Goal: Task Accomplishment & Management: Manage account settings

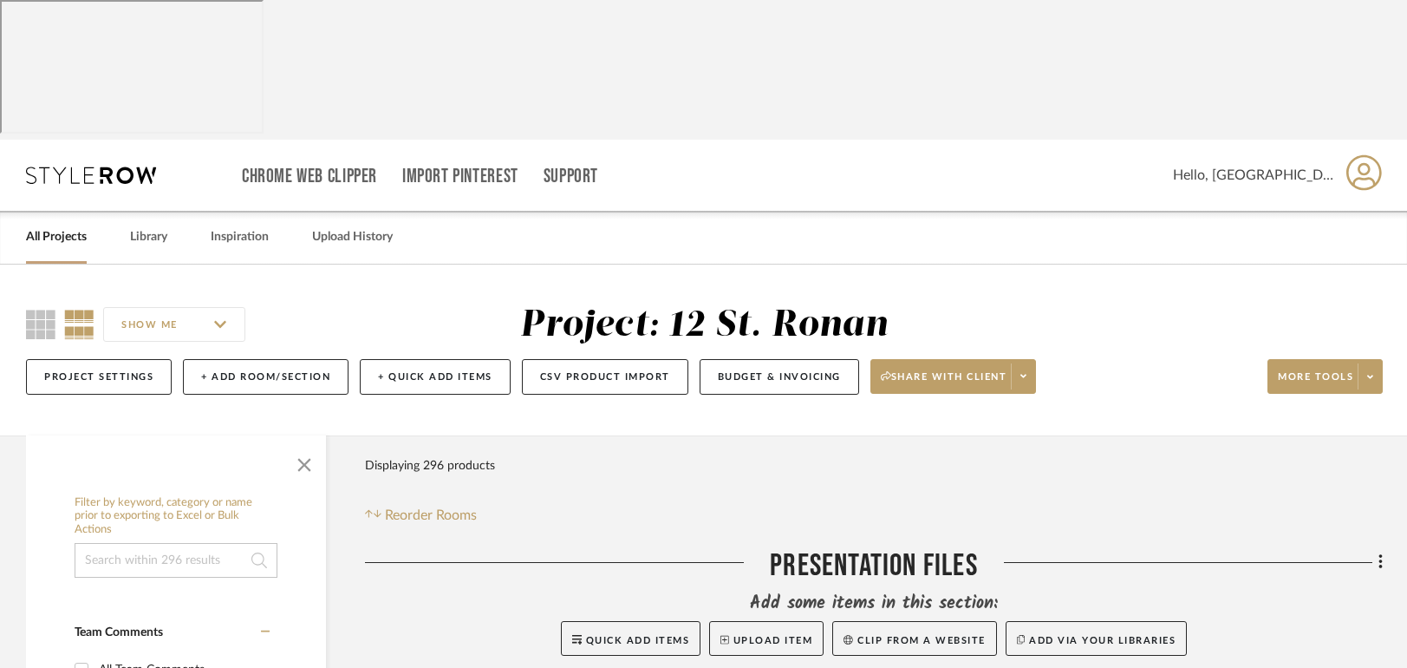
scroll to position [584, 0]
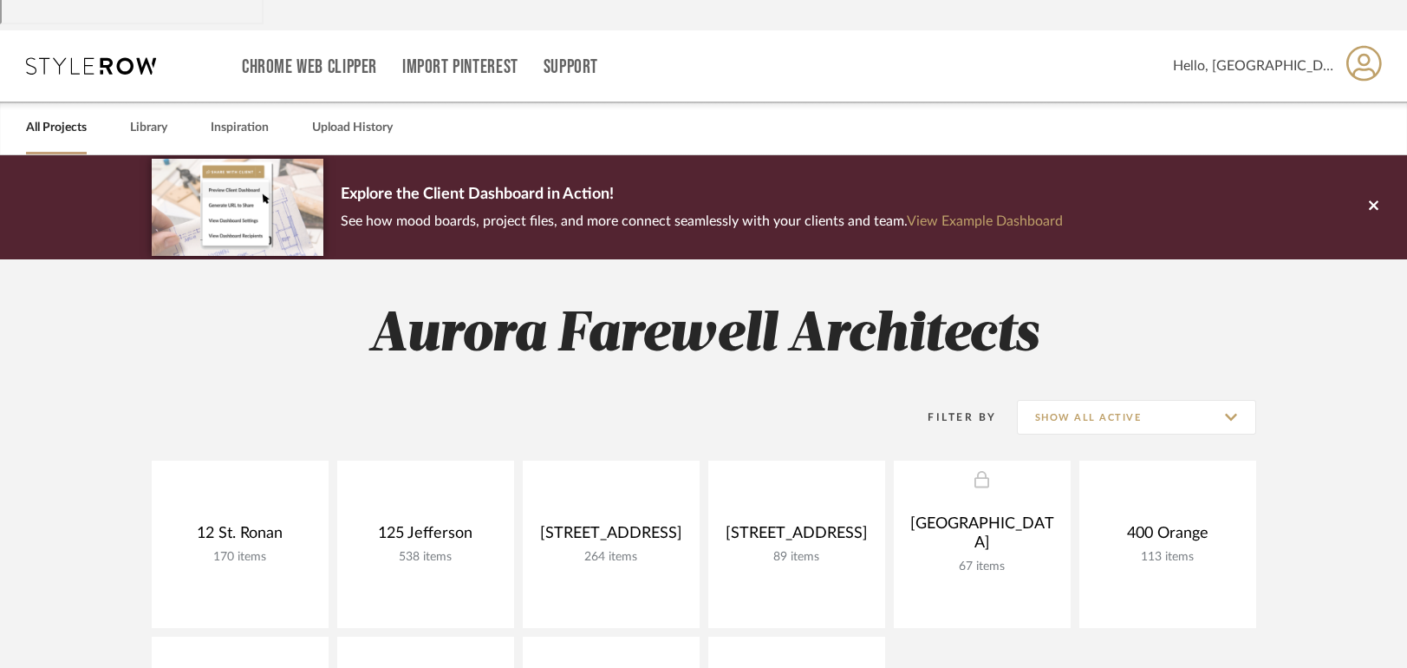
scroll to position [260, 0]
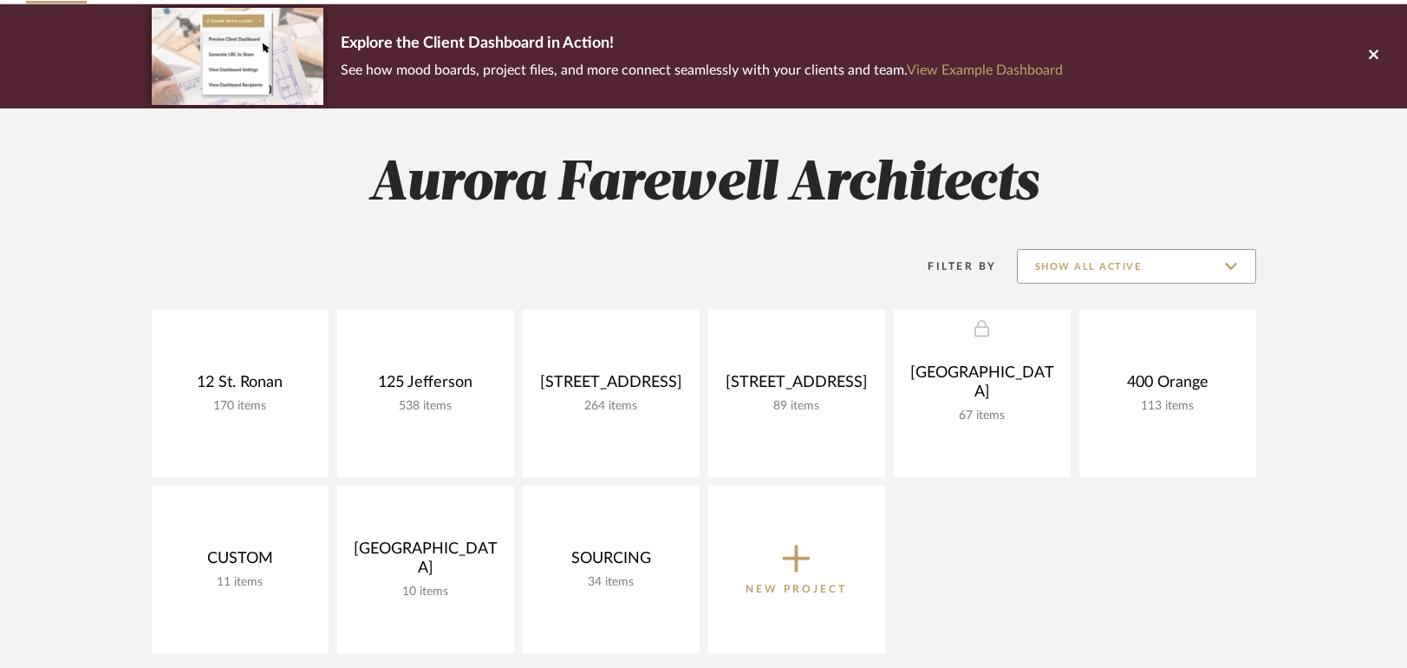
click at [1078, 249] on input "Show All Active" at bounding box center [1136, 266] width 239 height 35
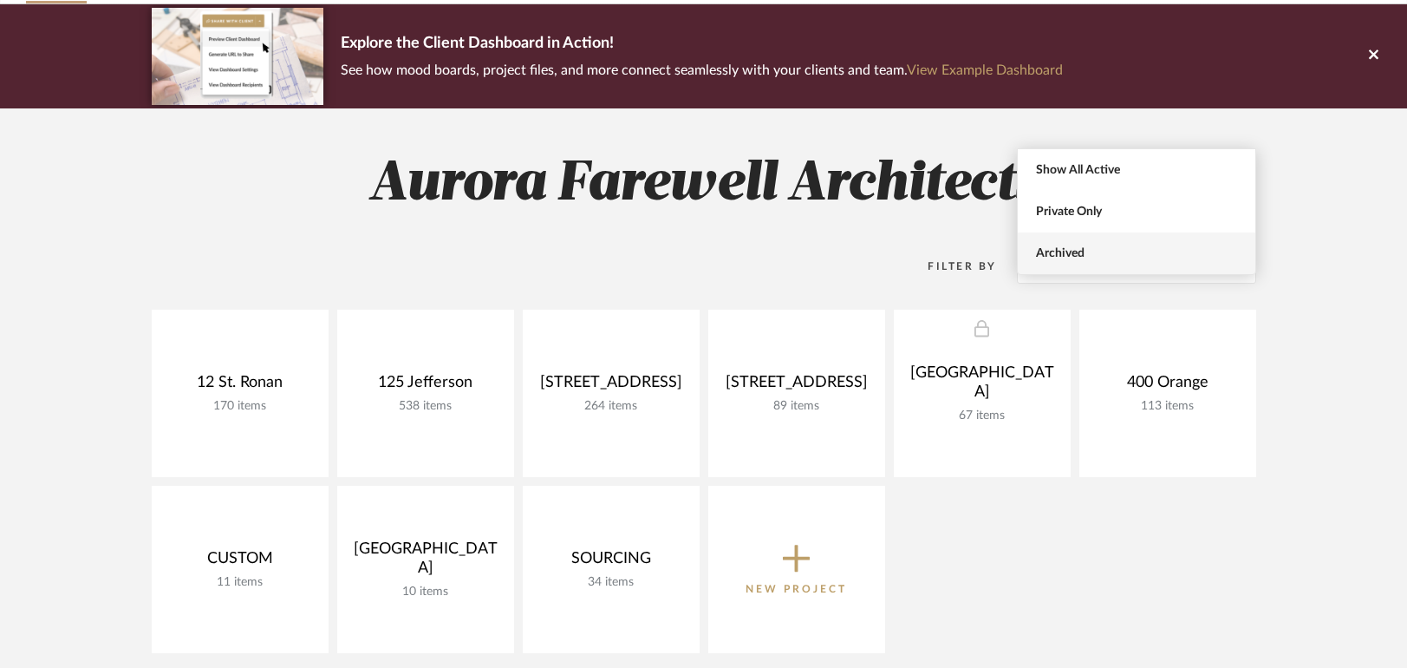
click at [1056, 247] on span "Archived" at bounding box center [1139, 253] width 206 height 15
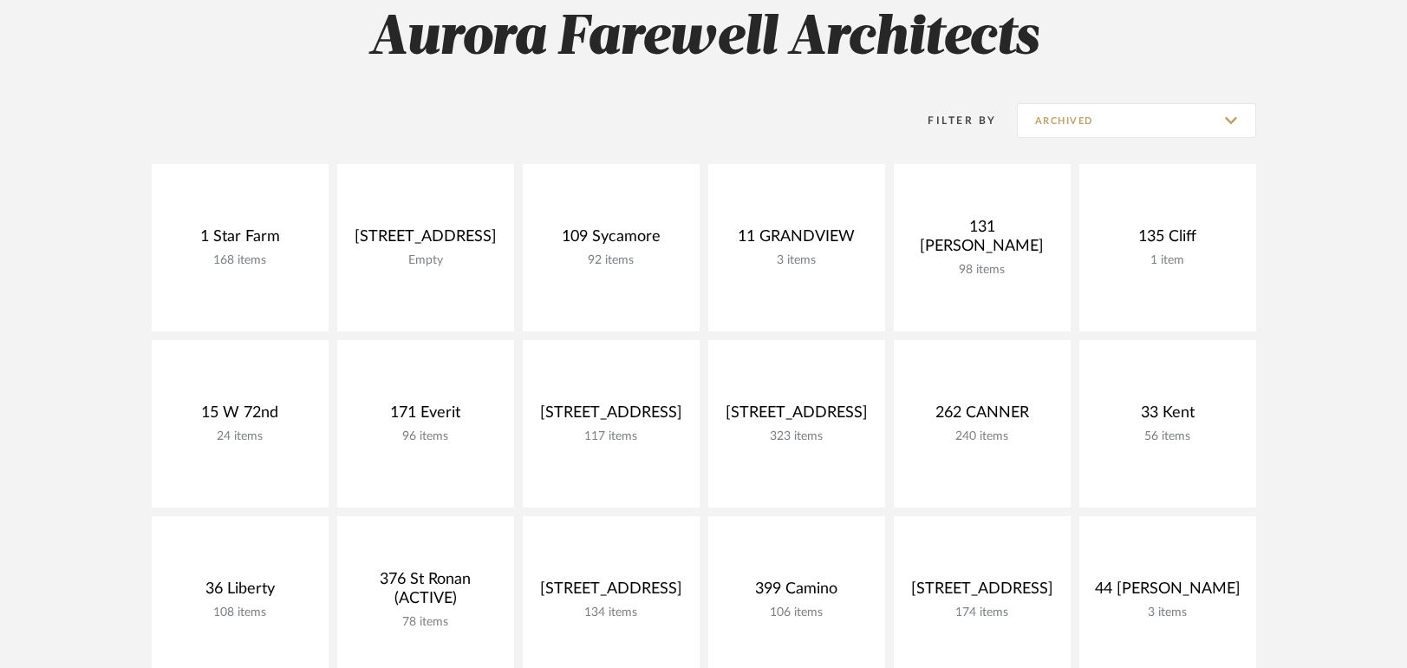
scroll to position [434, 0]
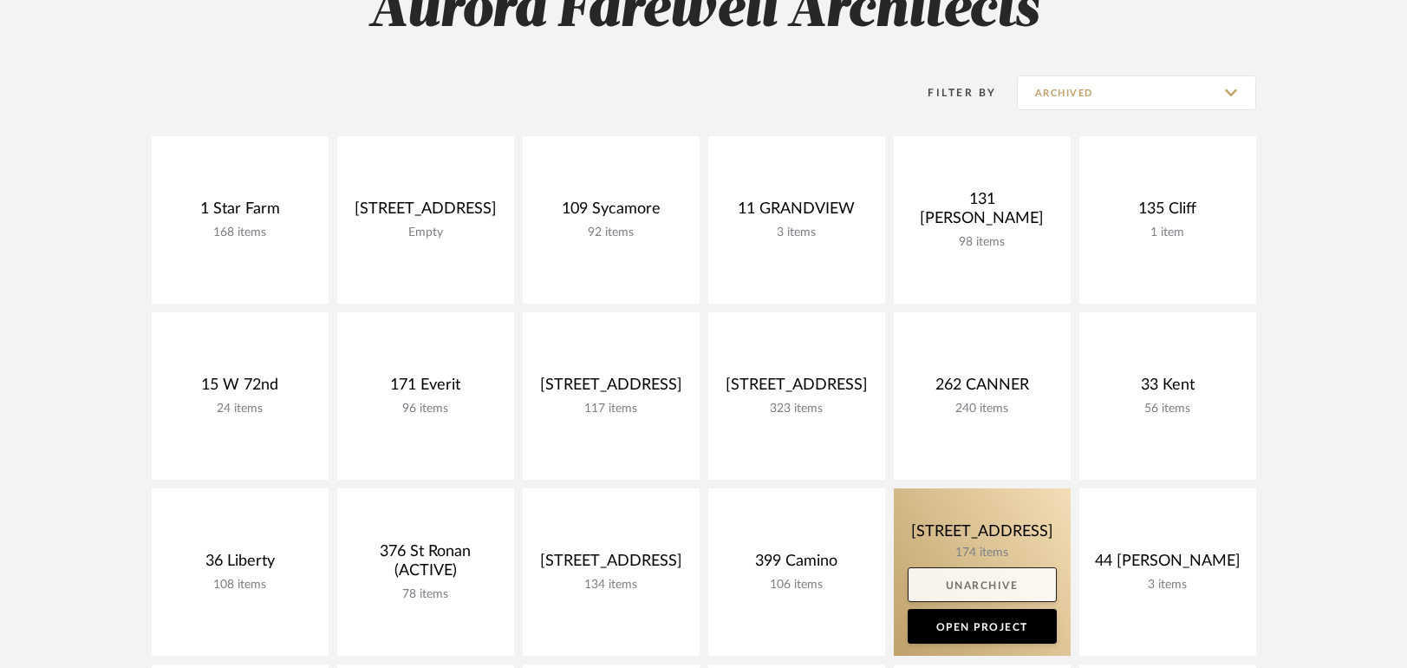
click at [976, 567] on link "Unarchive" at bounding box center [982, 584] width 149 height 35
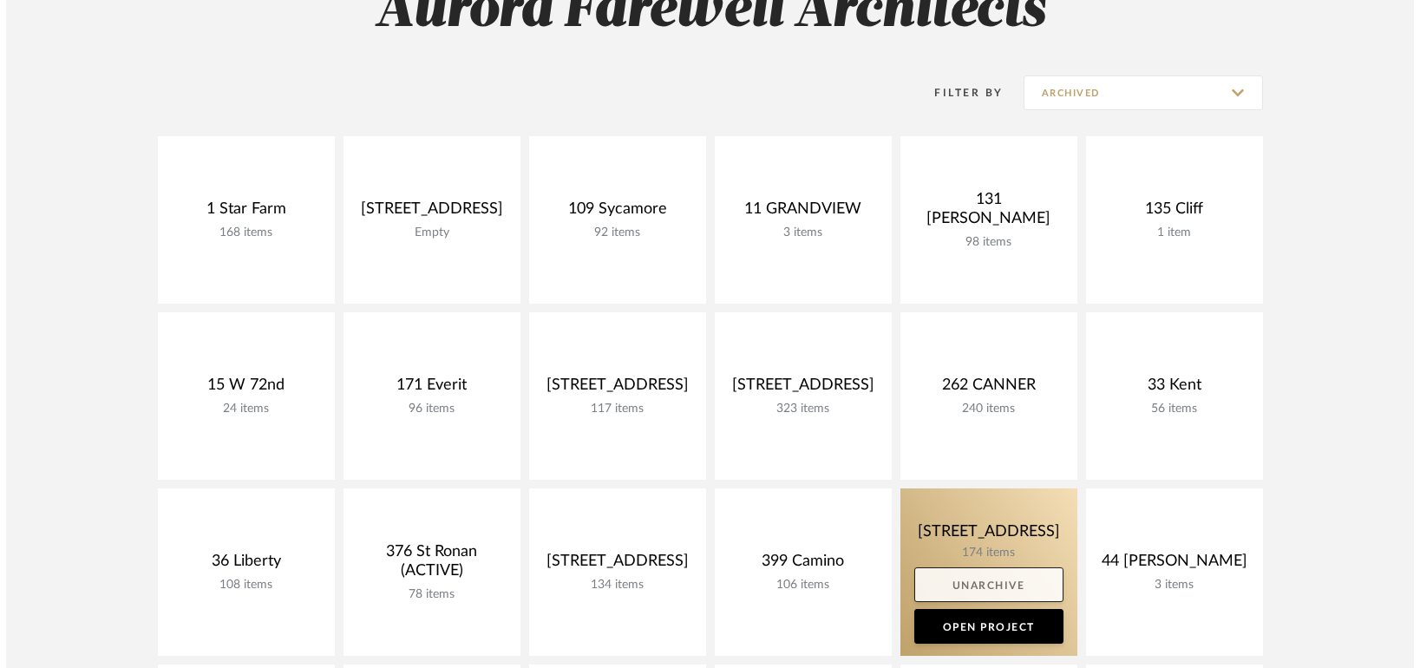
scroll to position [0, 0]
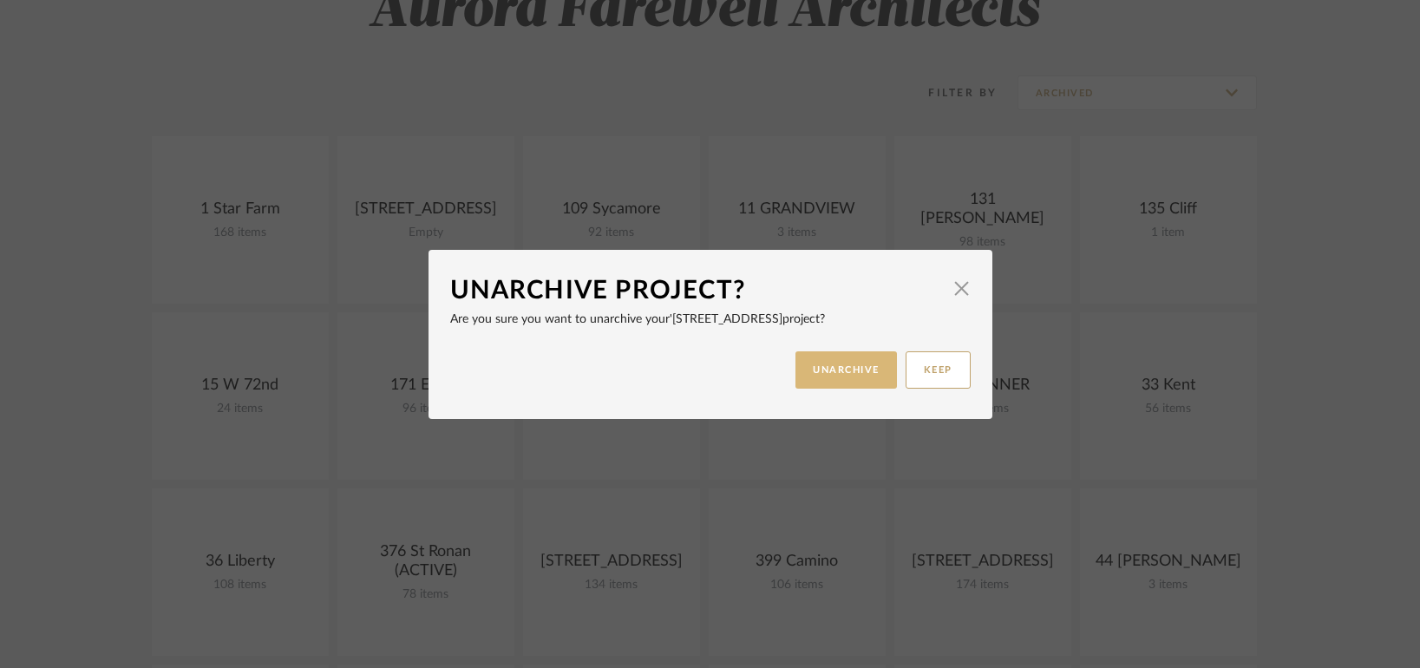
click at [830, 351] on button "UNARCHIVE" at bounding box center [845, 369] width 101 height 37
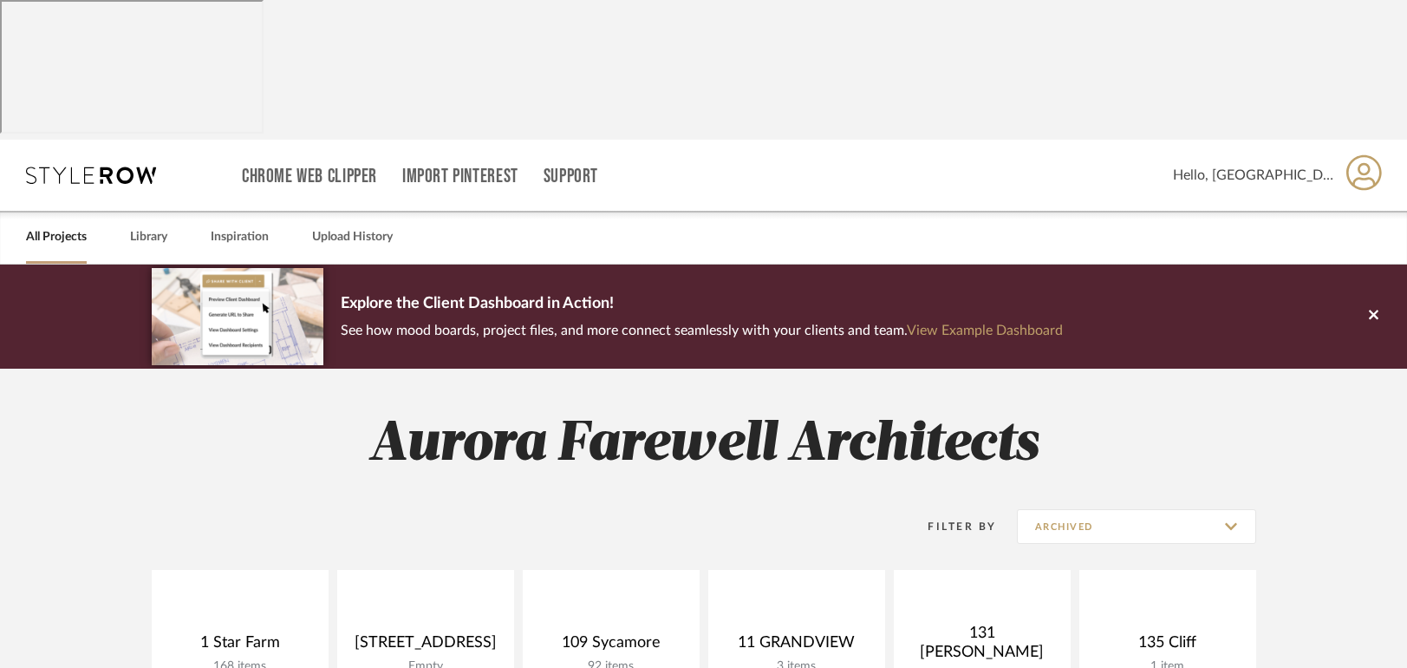
click at [36, 225] on link "All Projects" at bounding box center [56, 236] width 61 height 23
click at [105, 412] on h2 "Aurora Farewell Architects" at bounding box center [704, 444] width 1249 height 65
click at [1208, 509] on input "Archived" at bounding box center [1136, 526] width 239 height 35
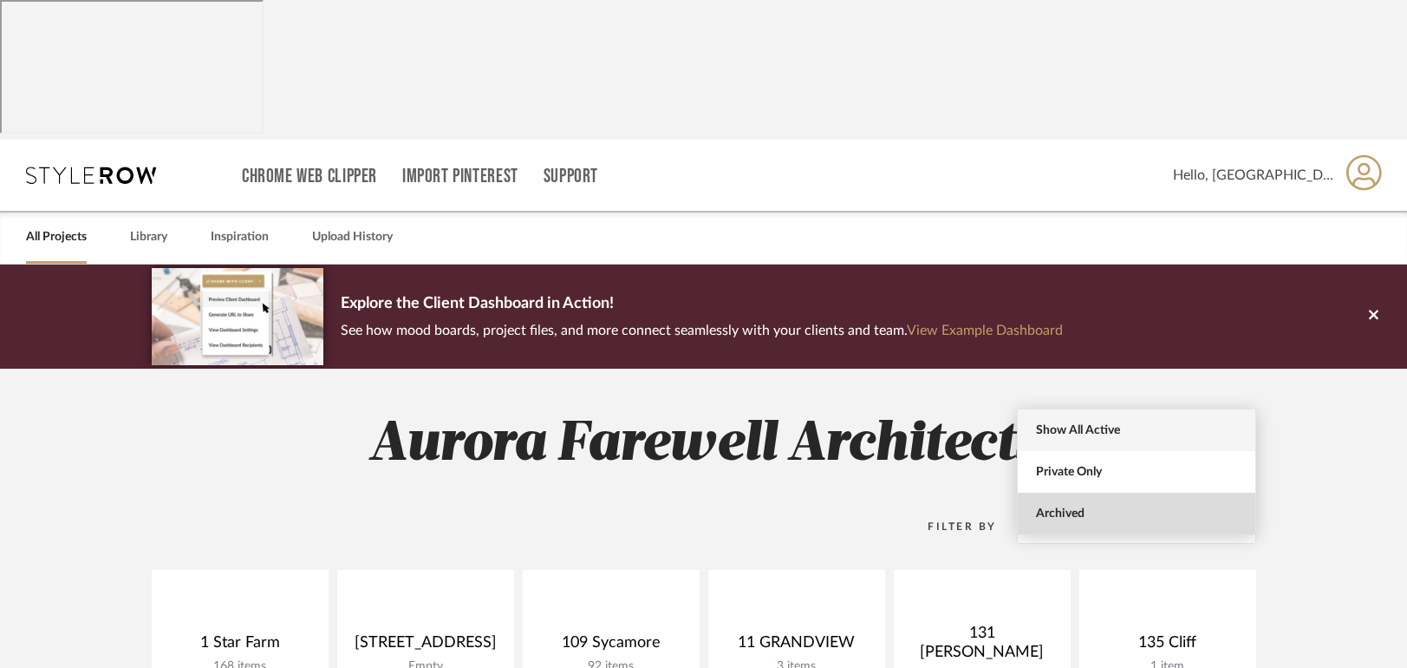
click at [1182, 423] on span "Show All Active" at bounding box center [1139, 430] width 206 height 15
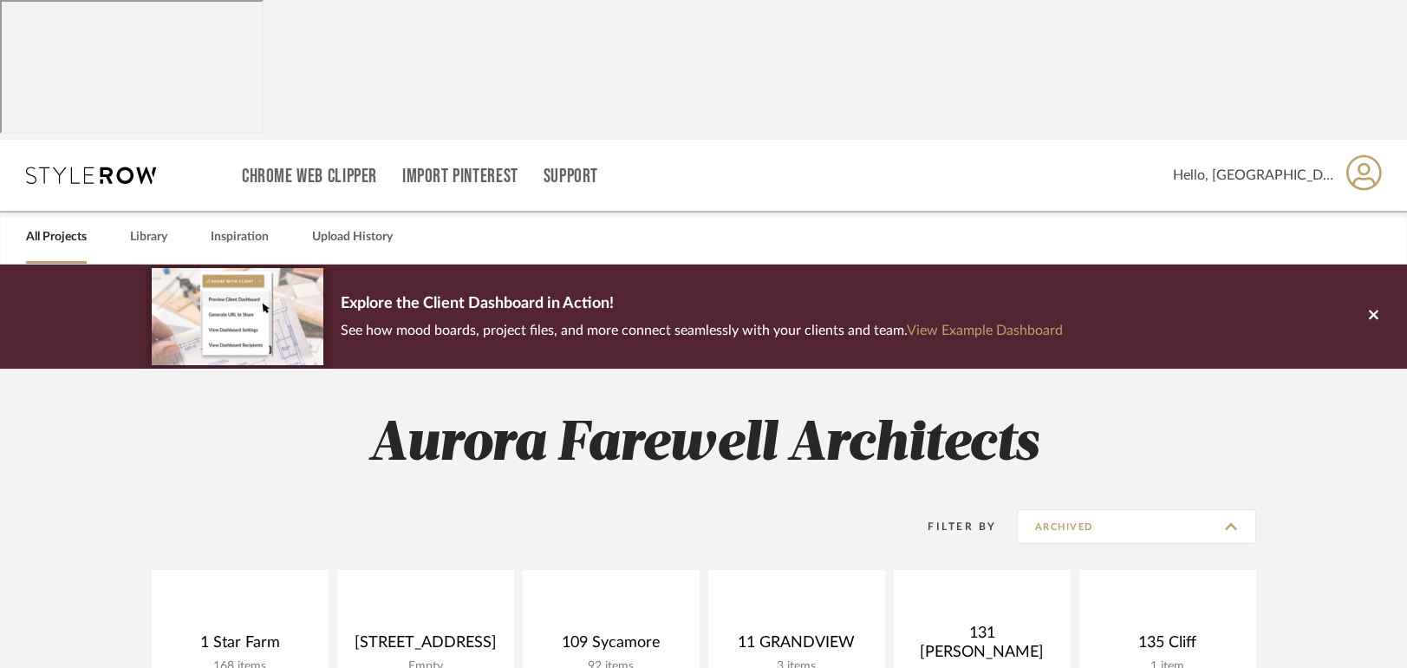
type input "Show All Active"
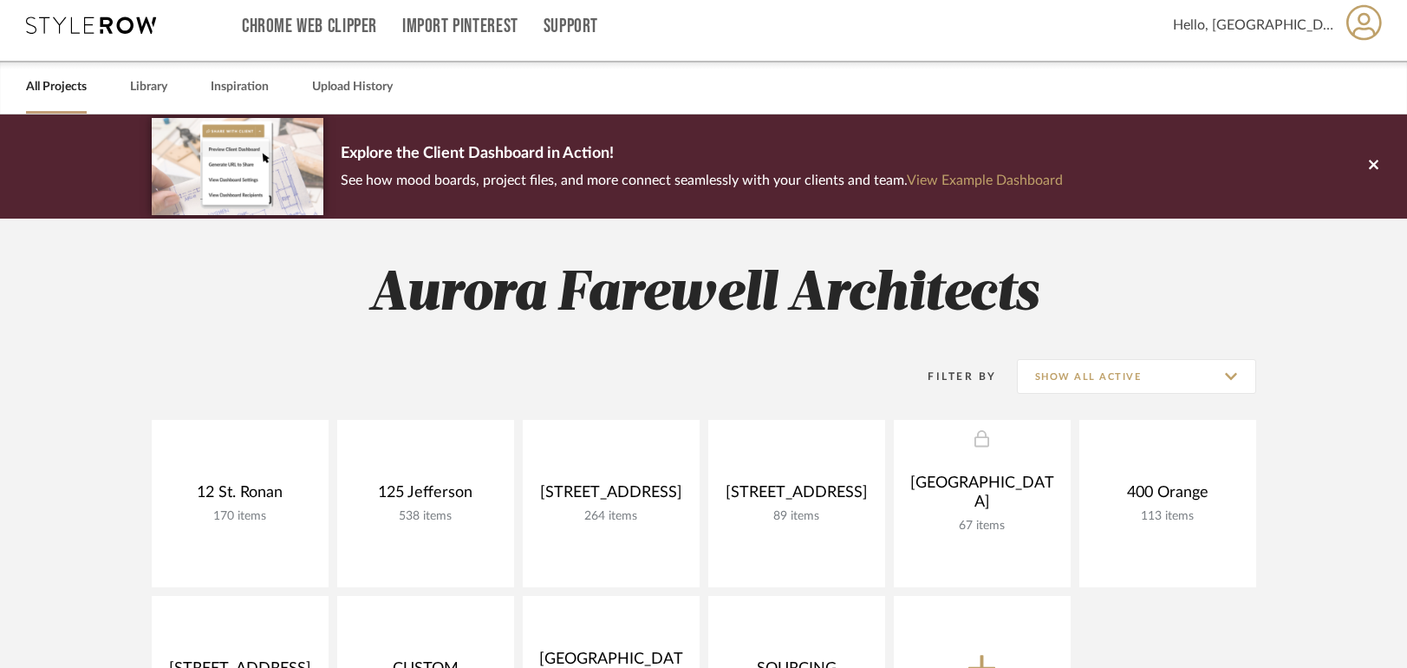
scroll to position [173, 0]
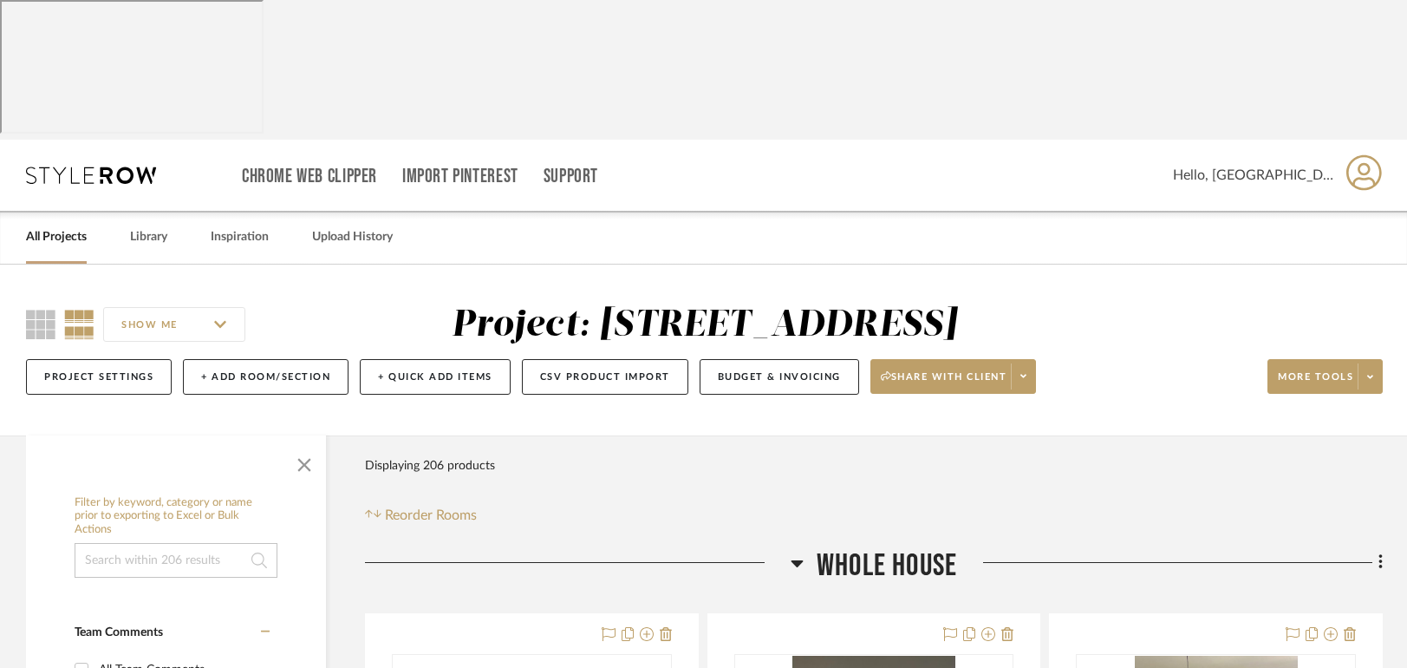
click at [796, 552] on icon at bounding box center [797, 562] width 13 height 21
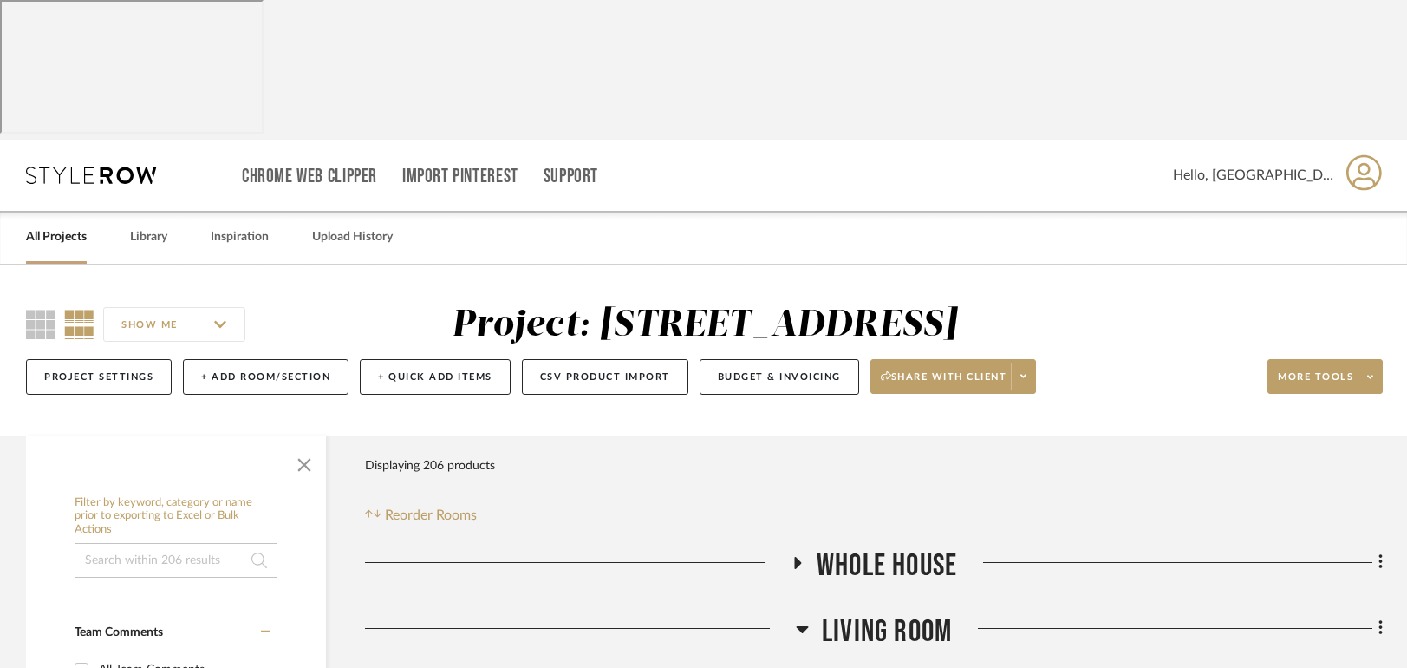
scroll to position [260, 0]
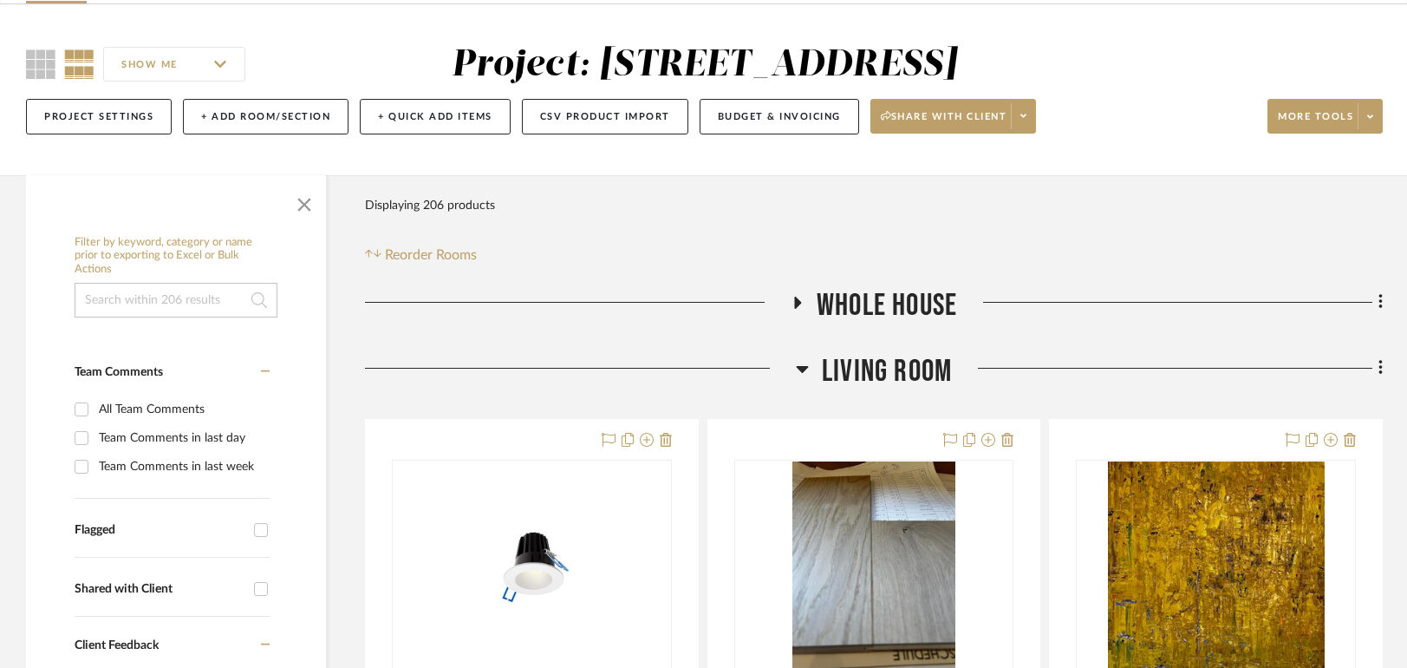
click at [802, 358] on icon at bounding box center [802, 368] width 13 height 21
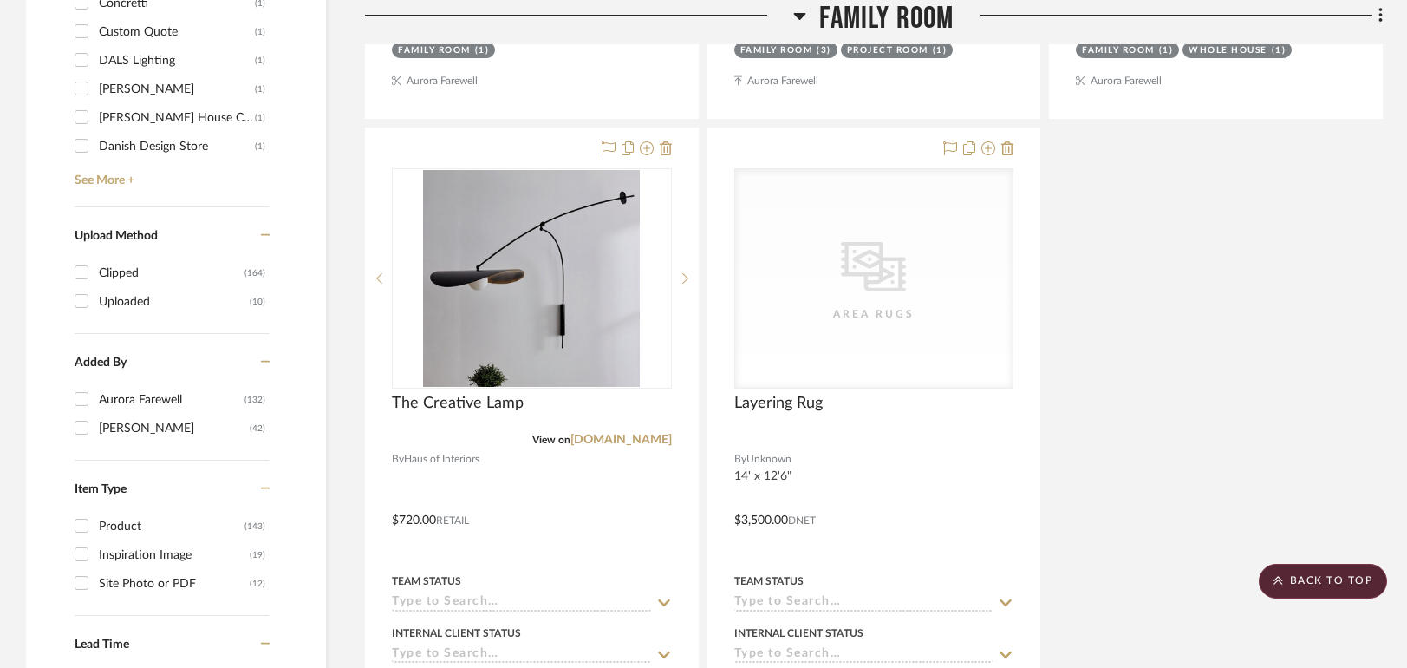
scroll to position [2515, 0]
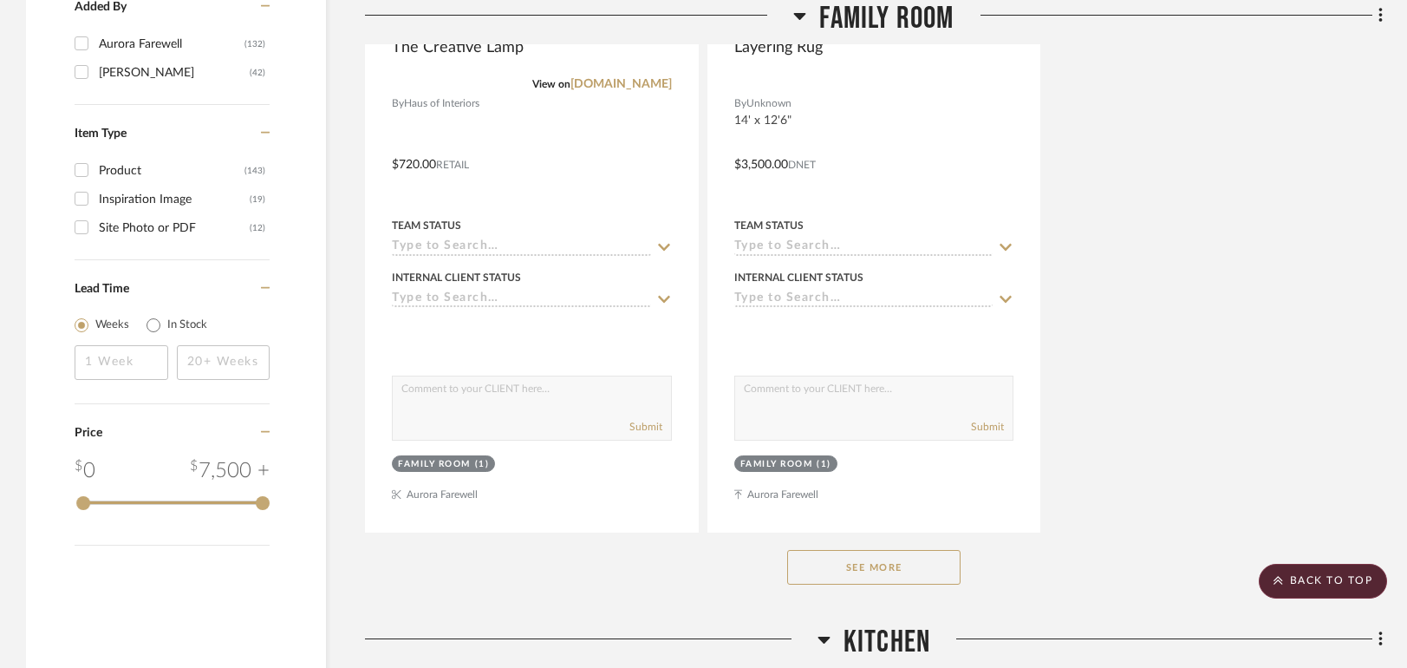
click at [880, 550] on button "See More" at bounding box center [873, 567] width 173 height 35
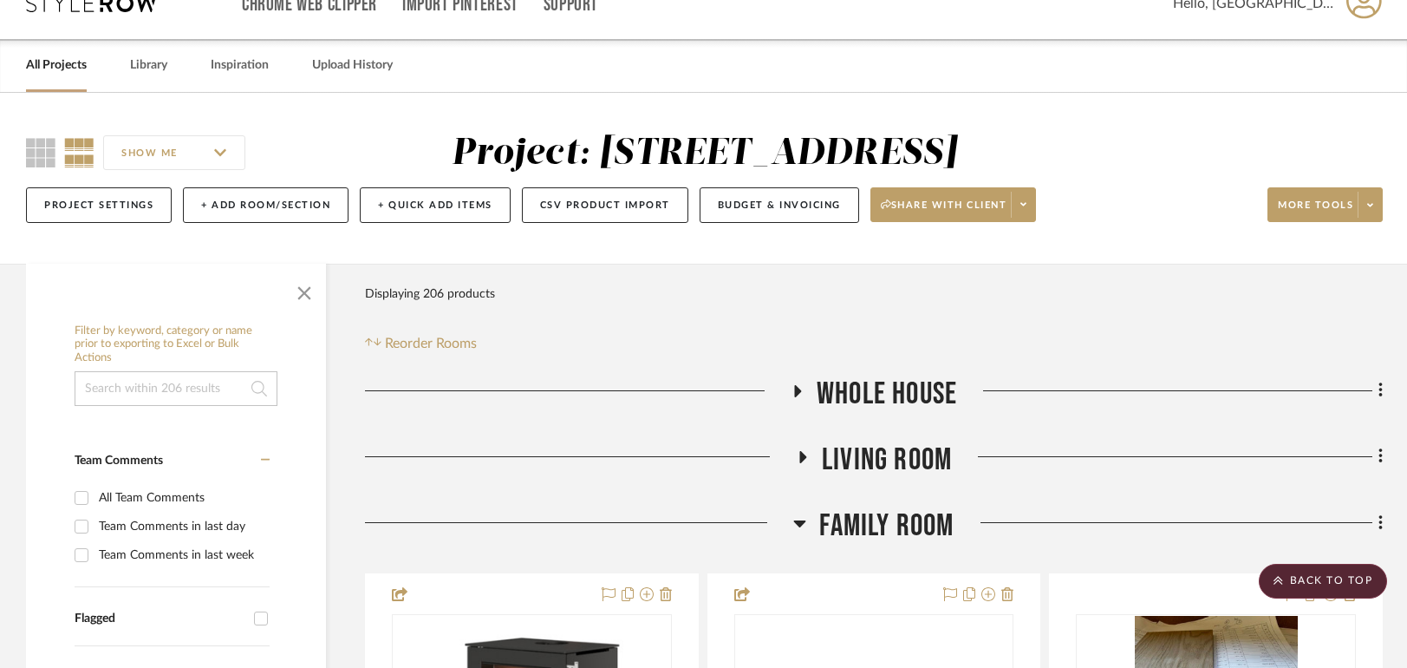
scroll to position [0, 0]
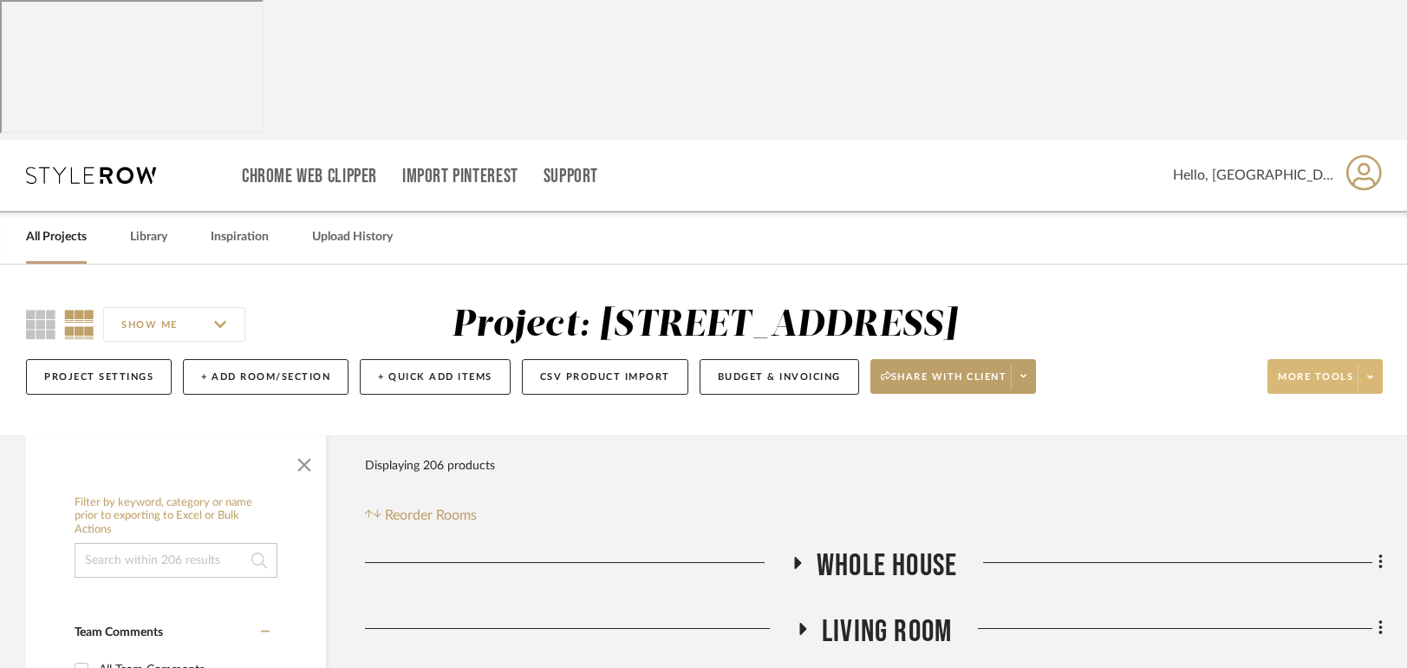
click at [1380, 363] on span at bounding box center [1370, 376] width 24 height 26
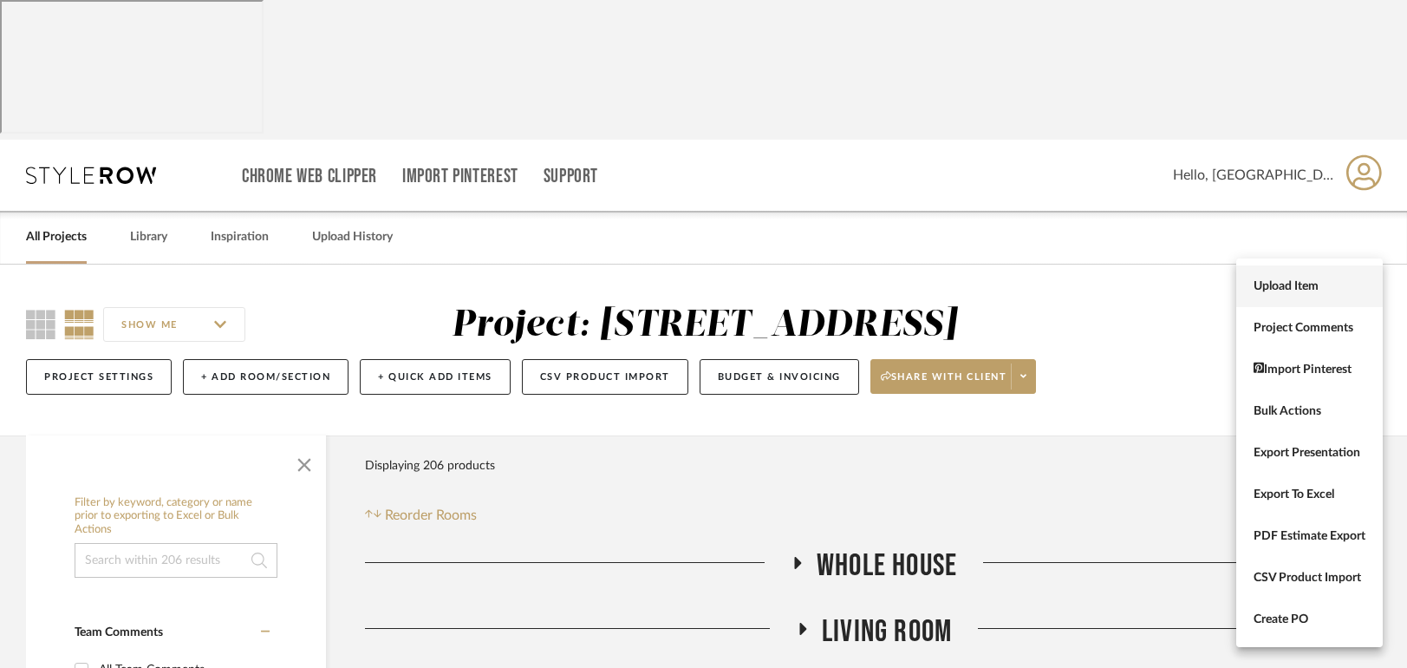
click at [1289, 283] on span "Upload Item" at bounding box center [1310, 286] width 112 height 15
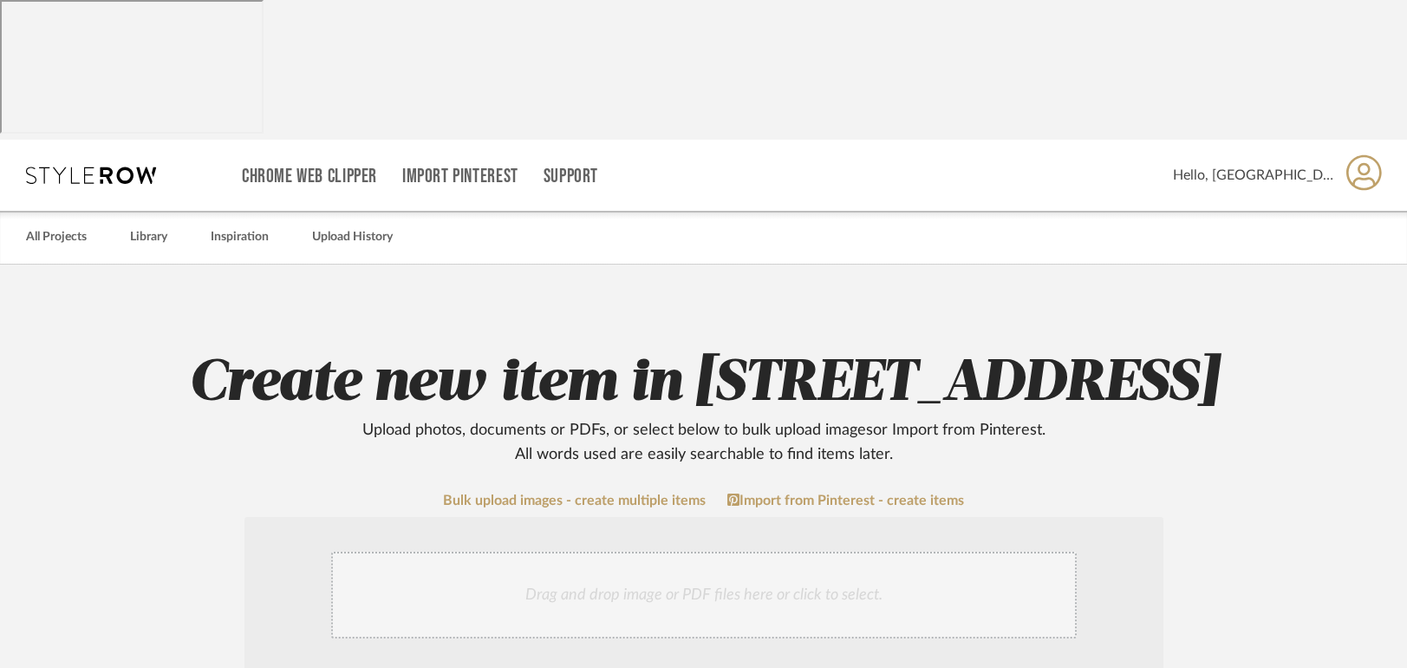
click at [545, 552] on div "Drag and drop image or PDF files here or click to select." at bounding box center [704, 595] width 746 height 87
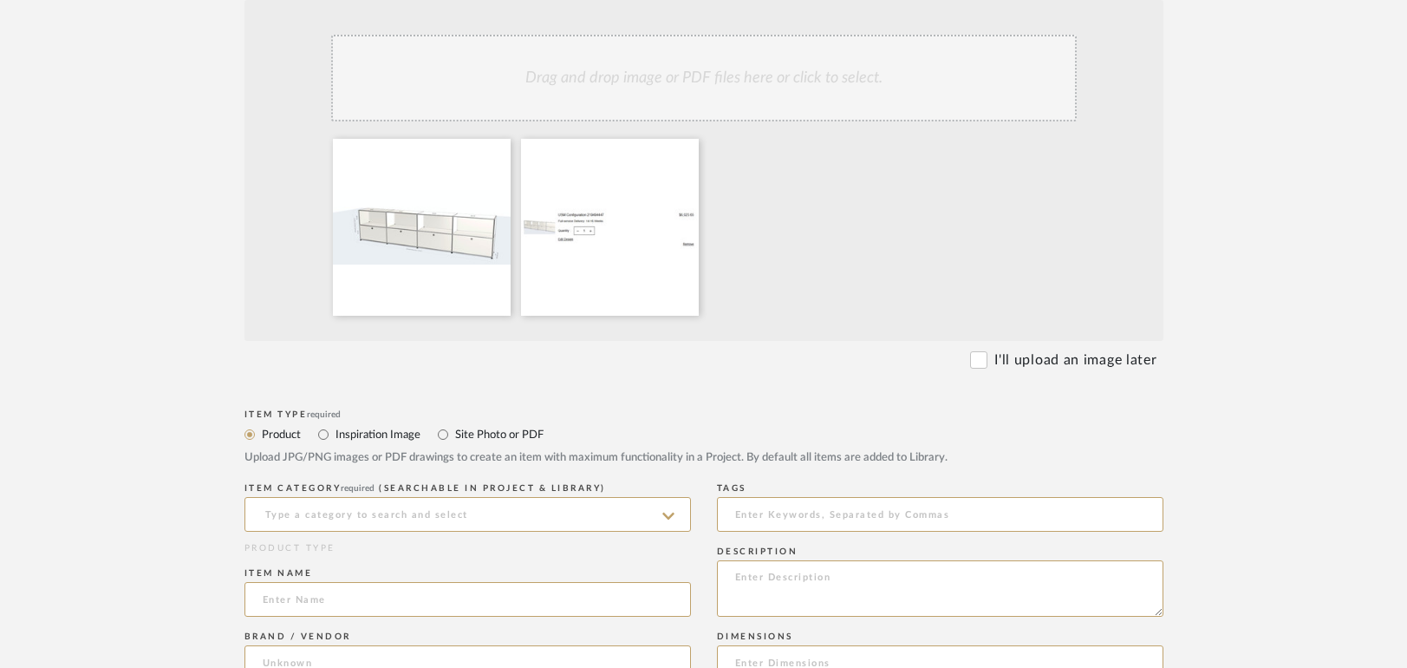
scroll to position [520, 0]
click at [284, 475] on div "ITEM CATEGORY required (Searchable in Project & Library)" at bounding box center [468, 506] width 447 height 63
click at [285, 493] on input at bounding box center [468, 510] width 447 height 35
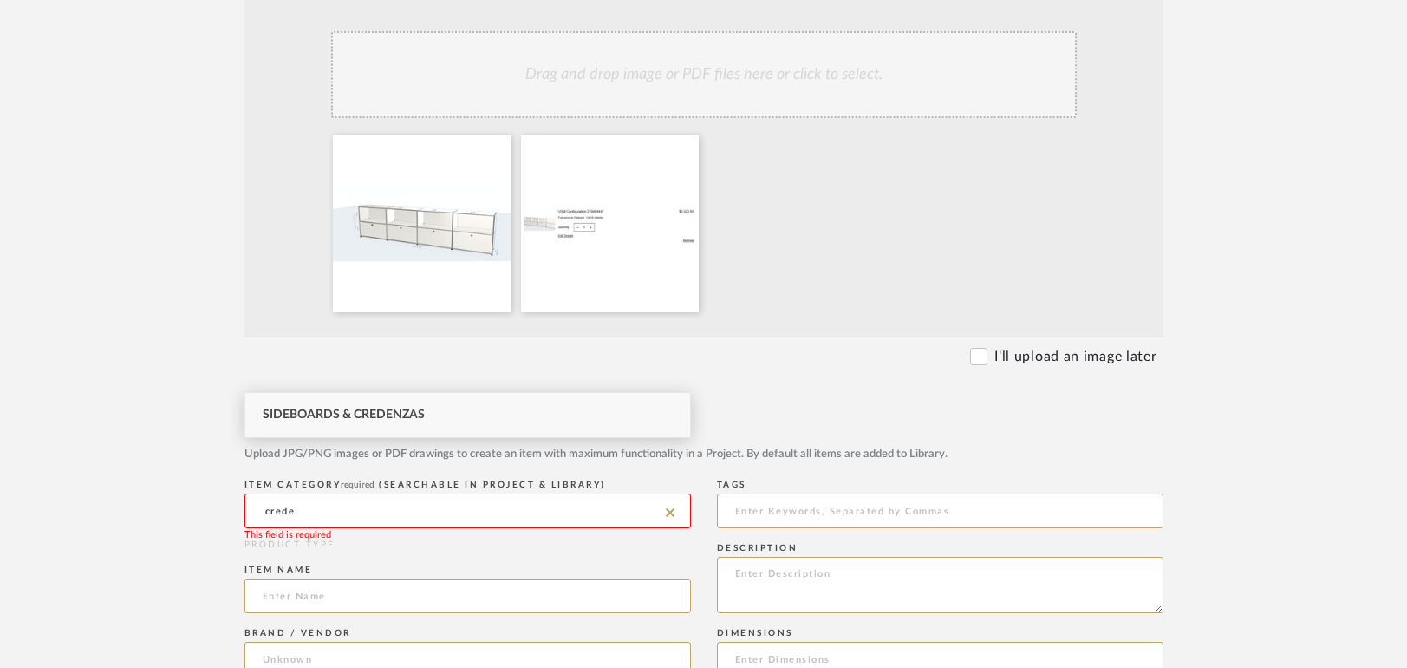
click at [330, 406] on div "Sideboards & Credenzas" at bounding box center [467, 415] width 445 height 44
type input "Sideboards & Credenzas"
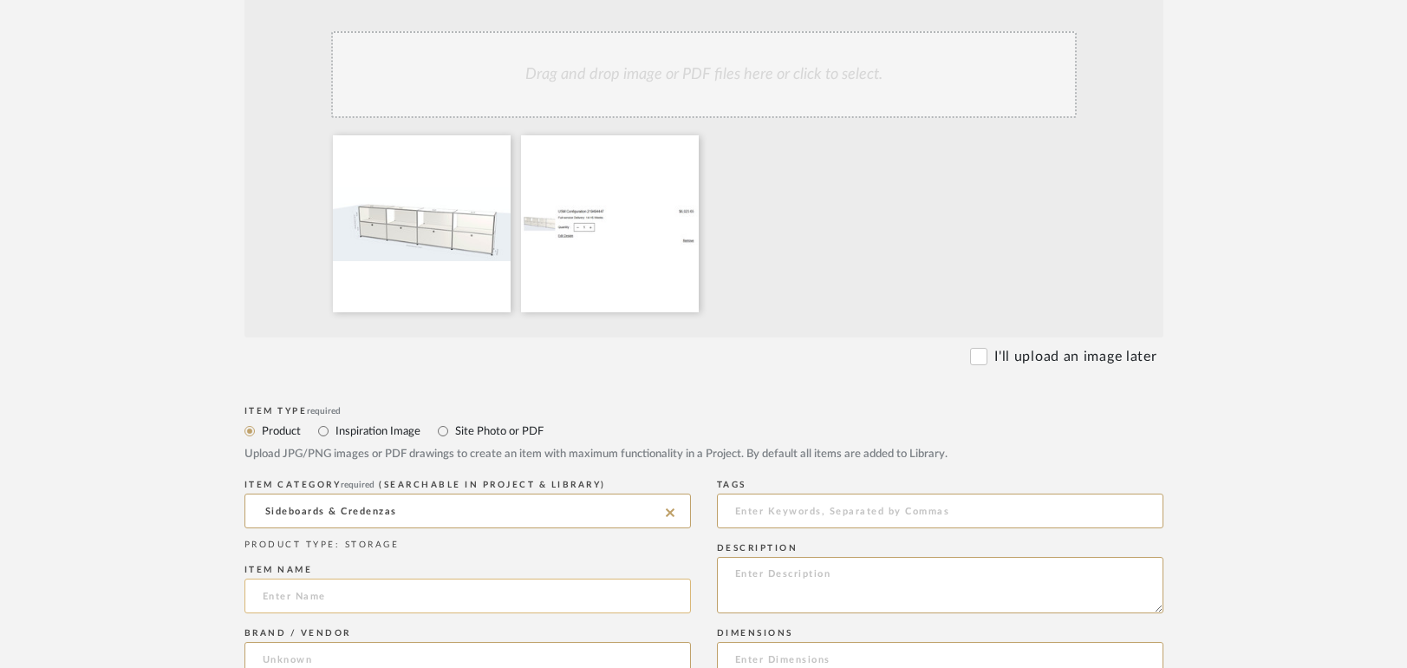
click at [321, 578] on input at bounding box center [468, 595] width 447 height 35
type input "USM [PERSON_NAME]"
click at [310, 642] on input at bounding box center [468, 659] width 447 height 35
type input "USM"
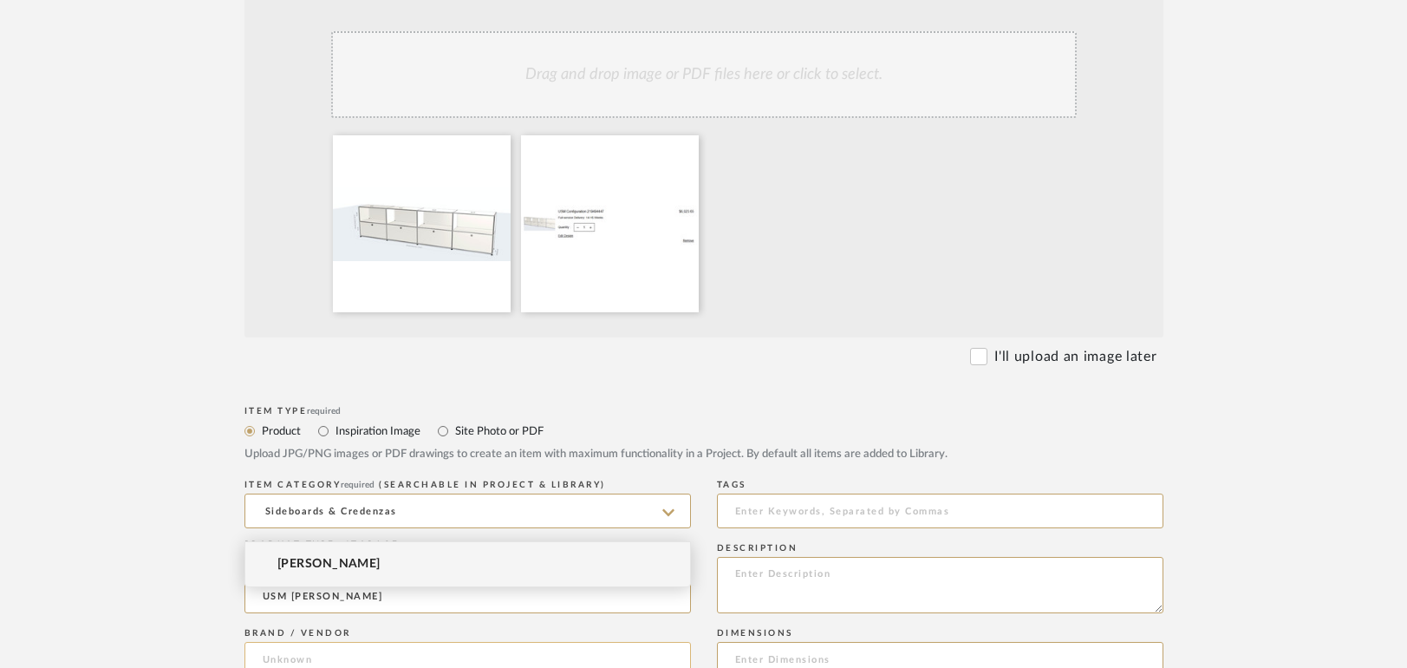
click at [295, 642] on input at bounding box center [468, 659] width 447 height 35
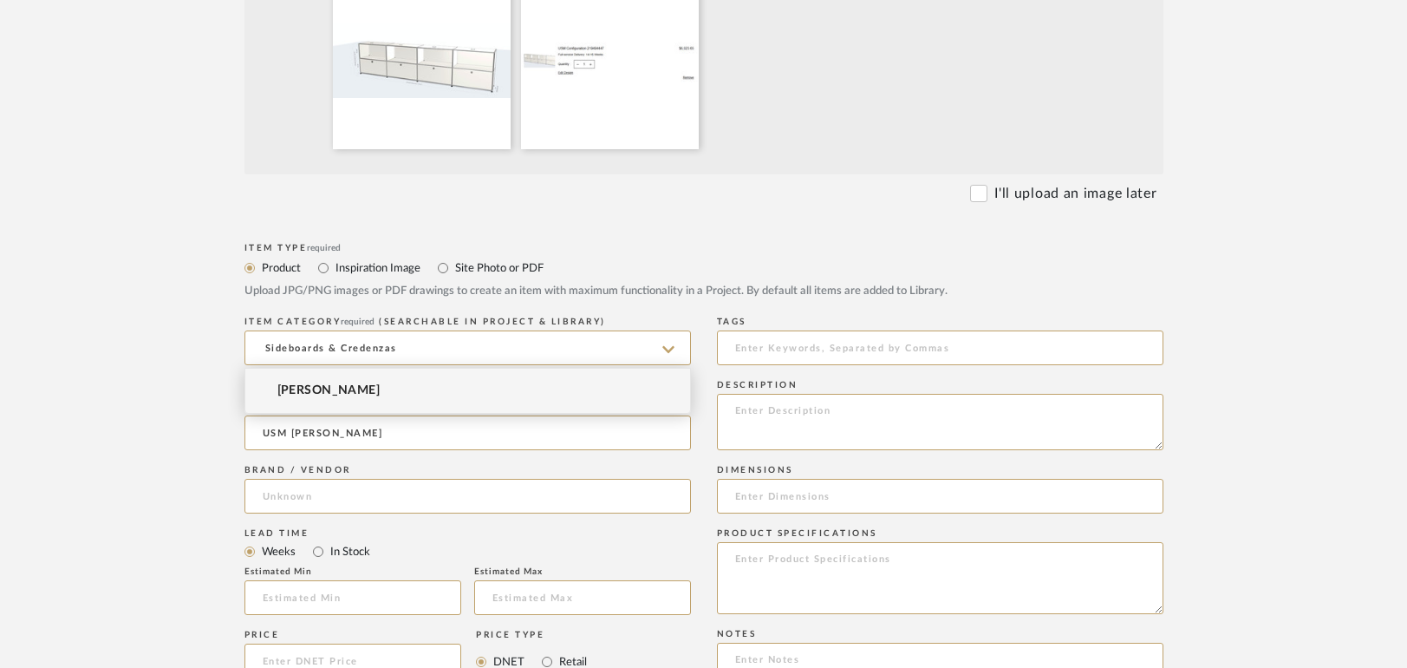
scroll to position [694, 0]
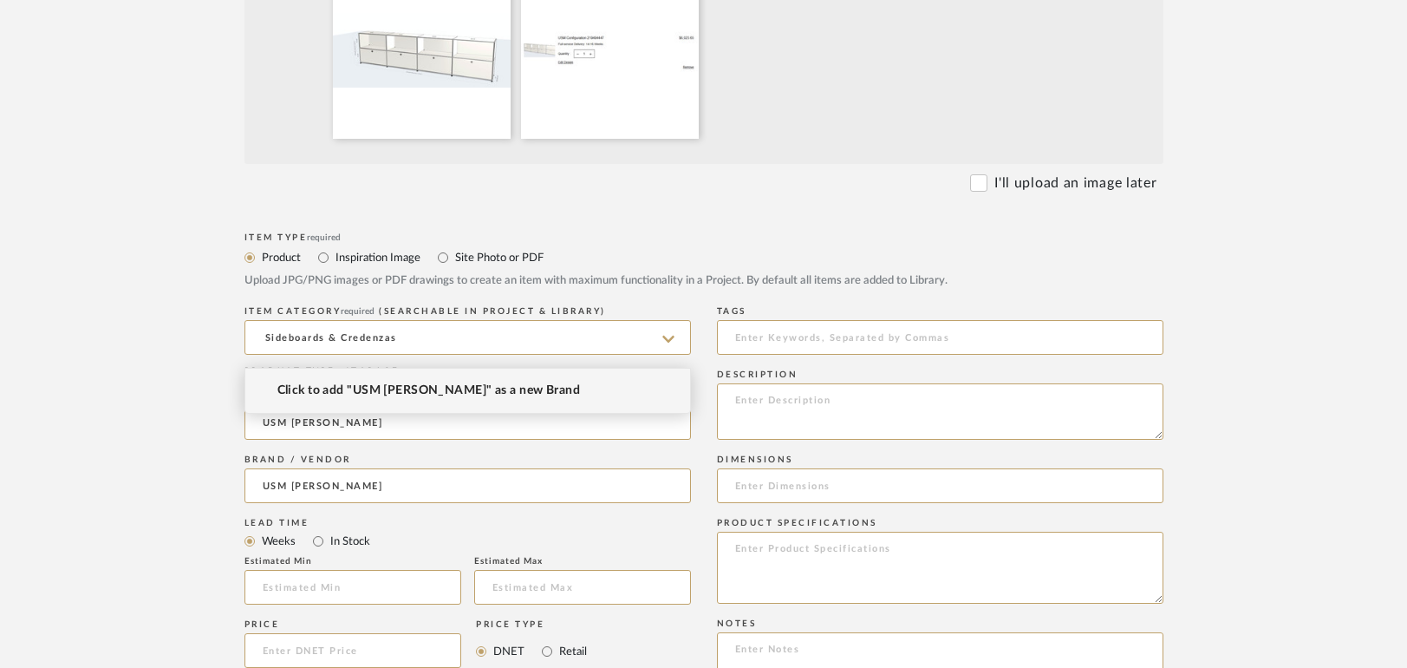
click at [378, 386] on span "Click to add "USM [PERSON_NAME]" as a new Brand" at bounding box center [429, 390] width 304 height 15
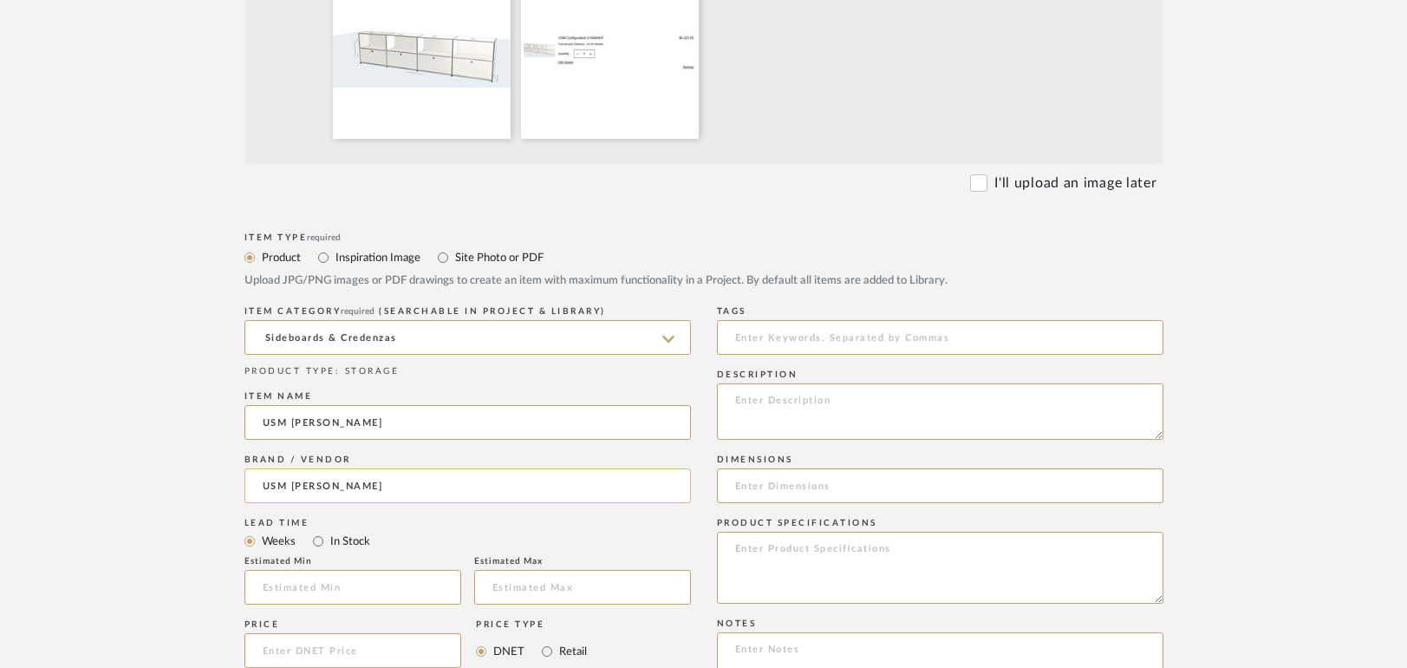
drag, startPoint x: 335, startPoint y: 337, endPoint x: 260, endPoint y: 356, distance: 77.0
click at [260, 468] on input "USM [PERSON_NAME]" at bounding box center [468, 485] width 447 height 35
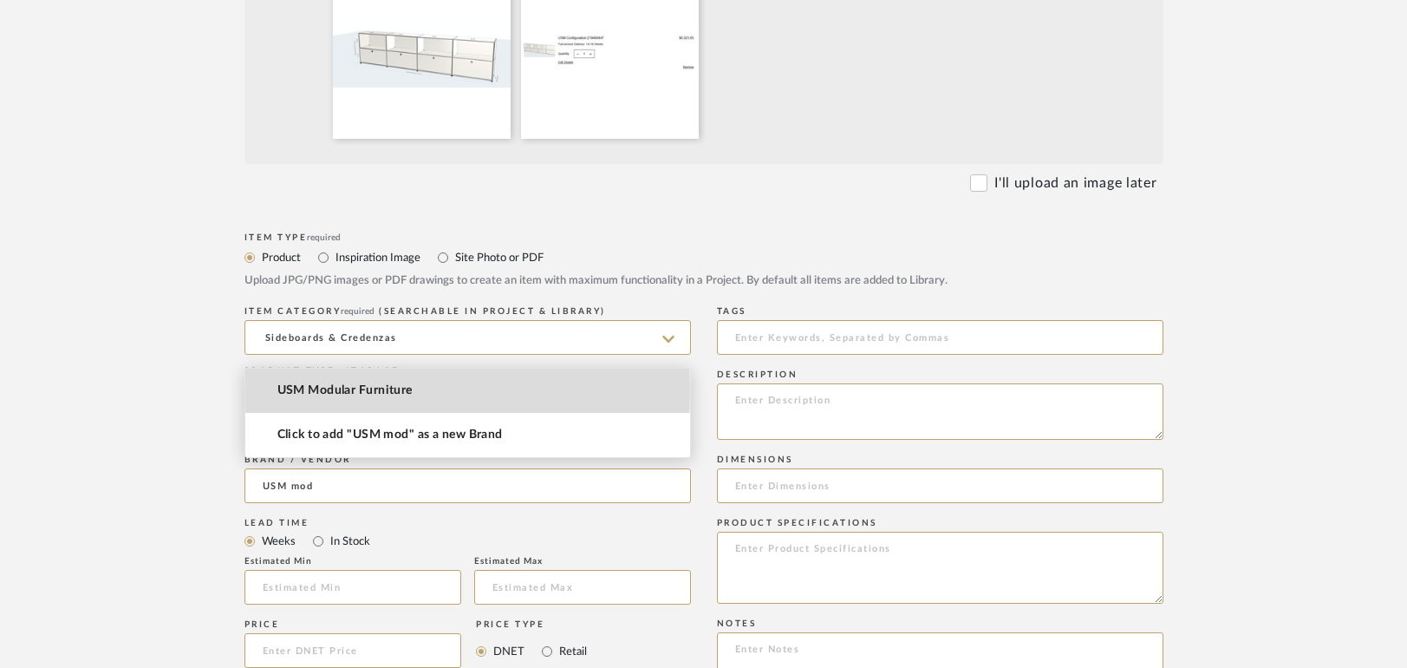
click at [292, 391] on span "USM Modular Furniture" at bounding box center [344, 390] width 135 height 15
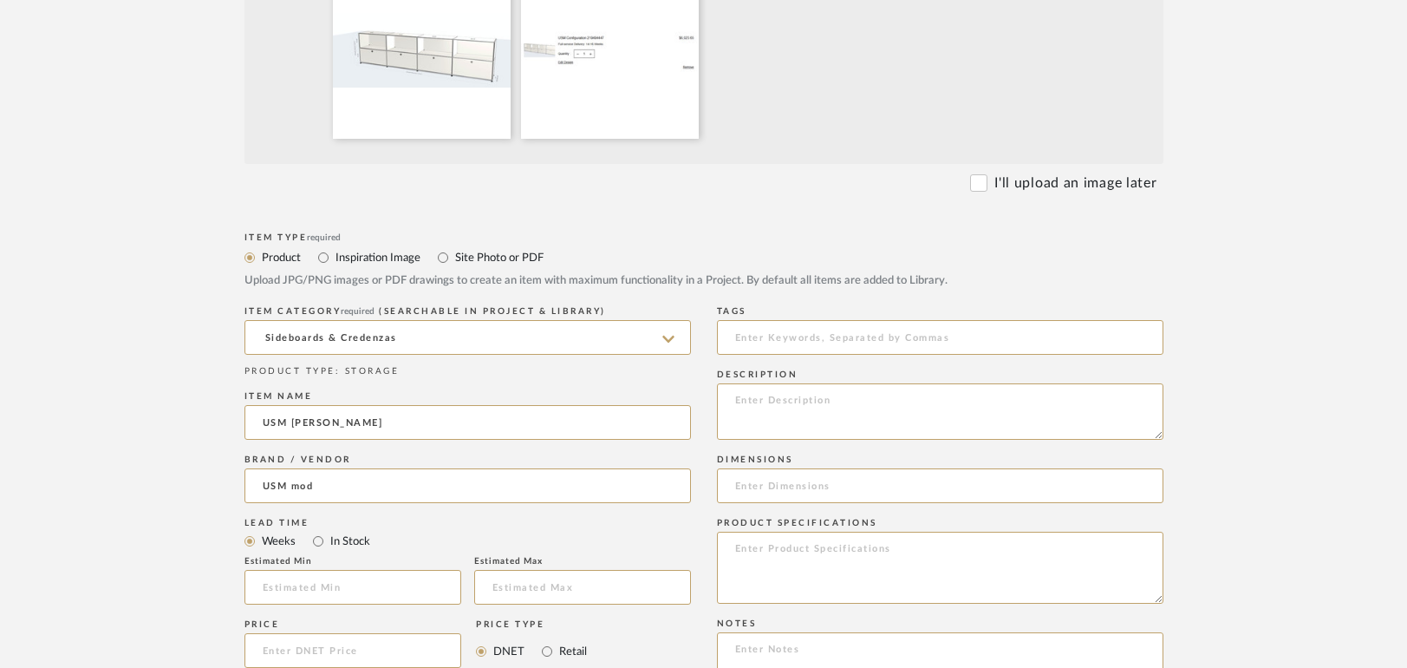
type input "USM Modular Furniture"
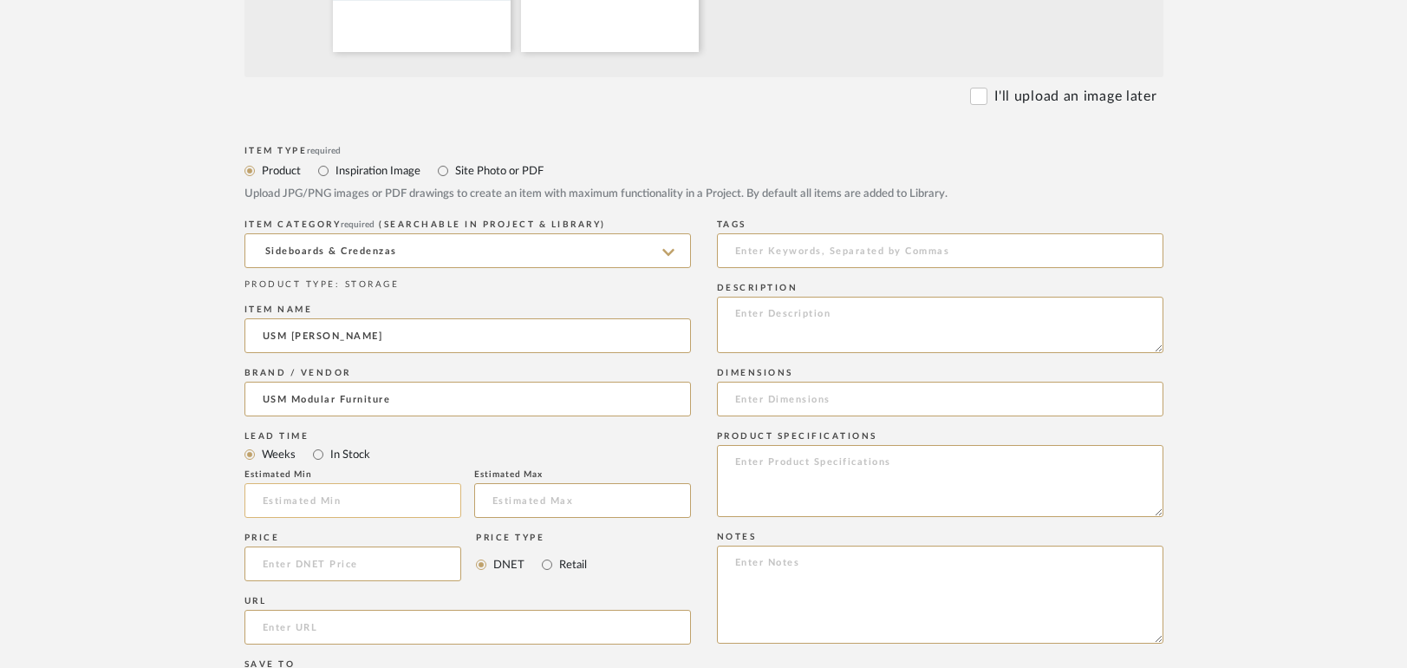
click at [308, 483] on input "text" at bounding box center [353, 500] width 217 height 35
type input "14"
click at [508, 483] on input "text" at bounding box center [582, 500] width 217 height 35
type input "16"
click at [547, 554] on input "Retail" at bounding box center [547, 564] width 21 height 21
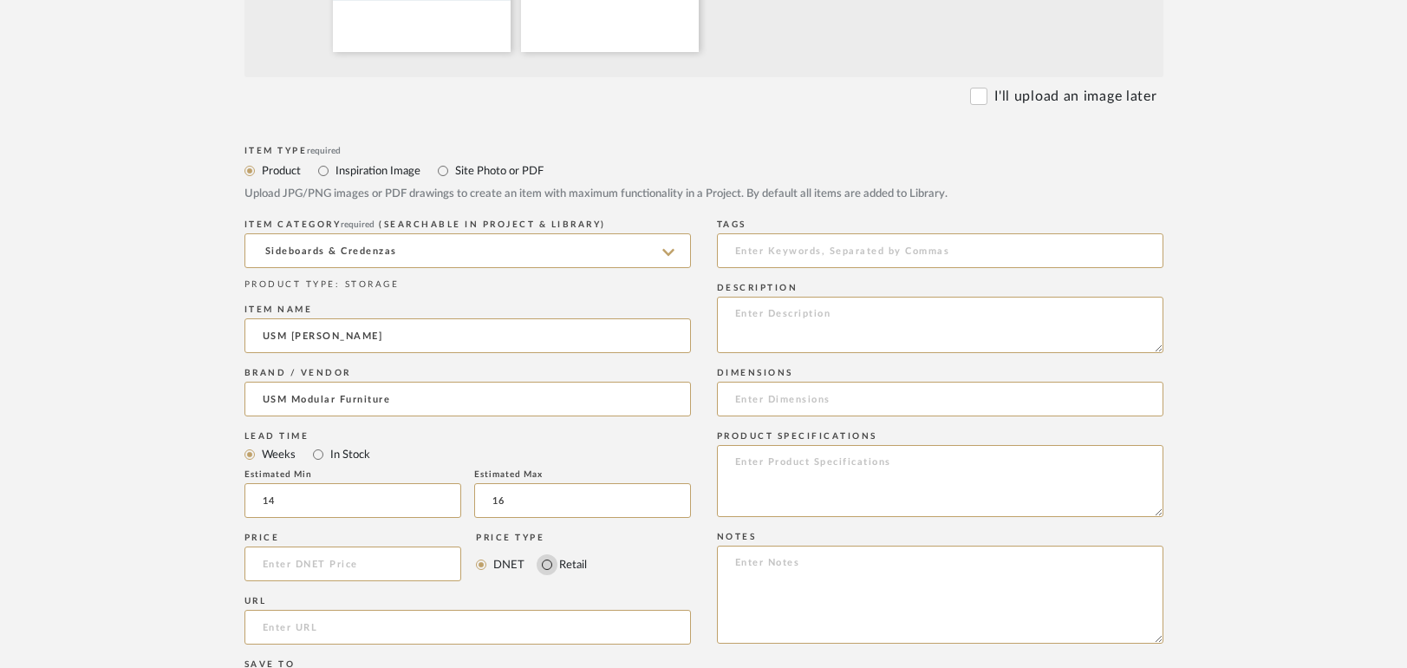
radio input "true"
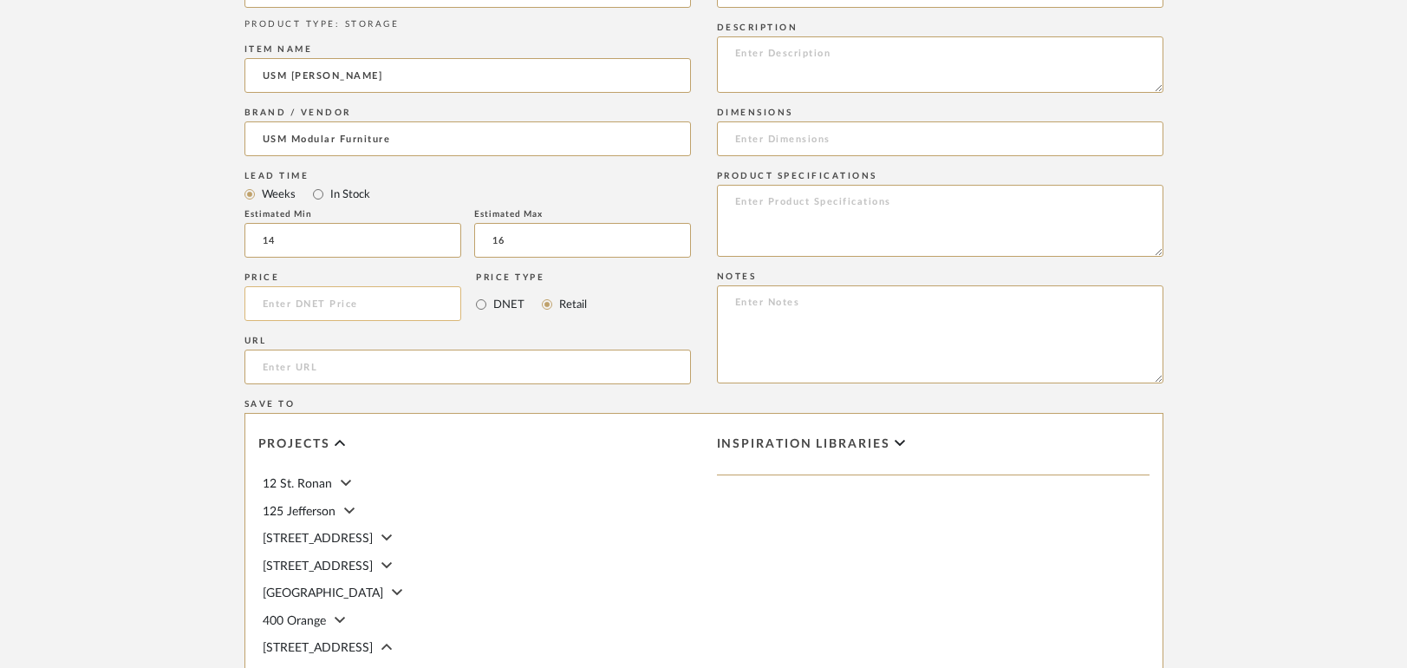
click at [397, 286] on input at bounding box center [354, 303] width 218 height 35
paste input "6023.65"
type input "$6,023.65"
click at [343, 349] on input "url" at bounding box center [468, 366] width 447 height 35
paste input "[URL][DOMAIN_NAME]"
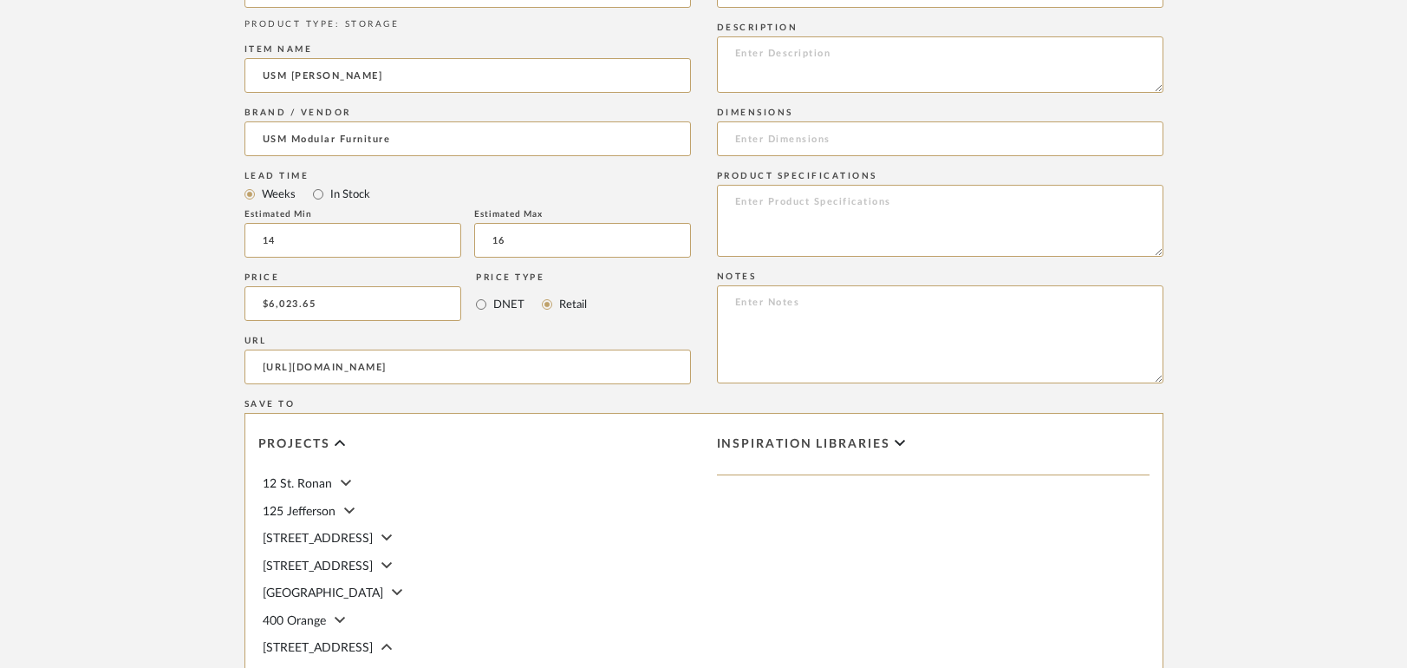
type input "[URL][DOMAIN_NAME]"
click at [106, 271] on upload-items "Create new item in [STREET_ADDRESS] Upload photos, documents or PDFs, or select…" at bounding box center [703, 81] width 1407 height 1714
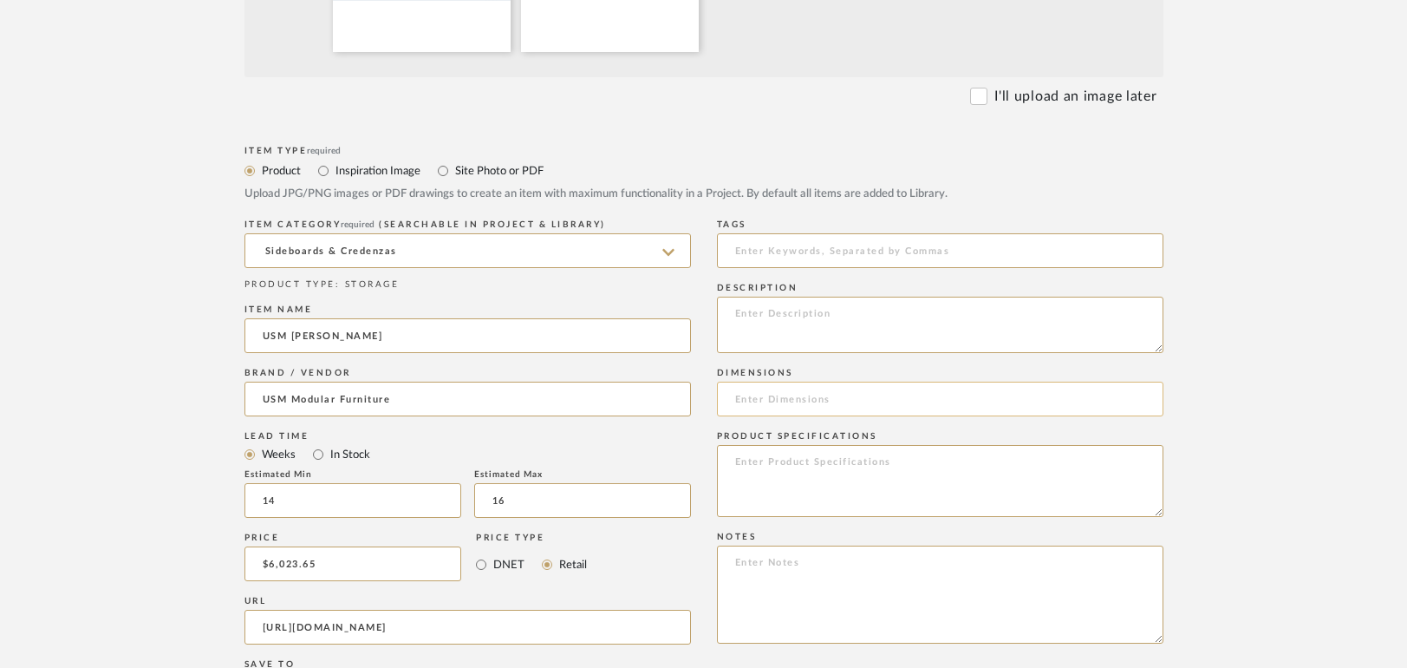
scroll to position [607, 0]
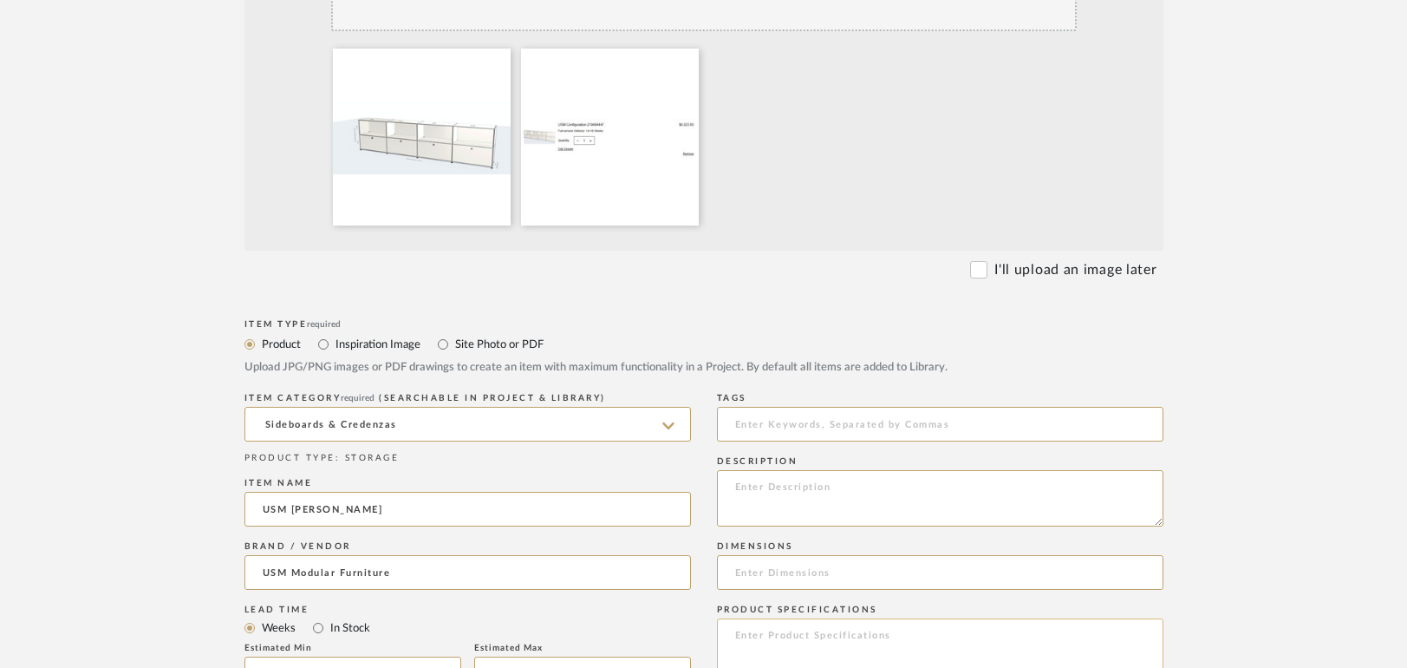
click at [865, 618] on textarea at bounding box center [940, 654] width 447 height 72
paste textarea "USM Configuration 219494447"
type textarea "USM Configuration 219494447"
click at [850, 470] on textarea at bounding box center [940, 498] width 447 height 56
paste textarea "USM Configuration 219494447"
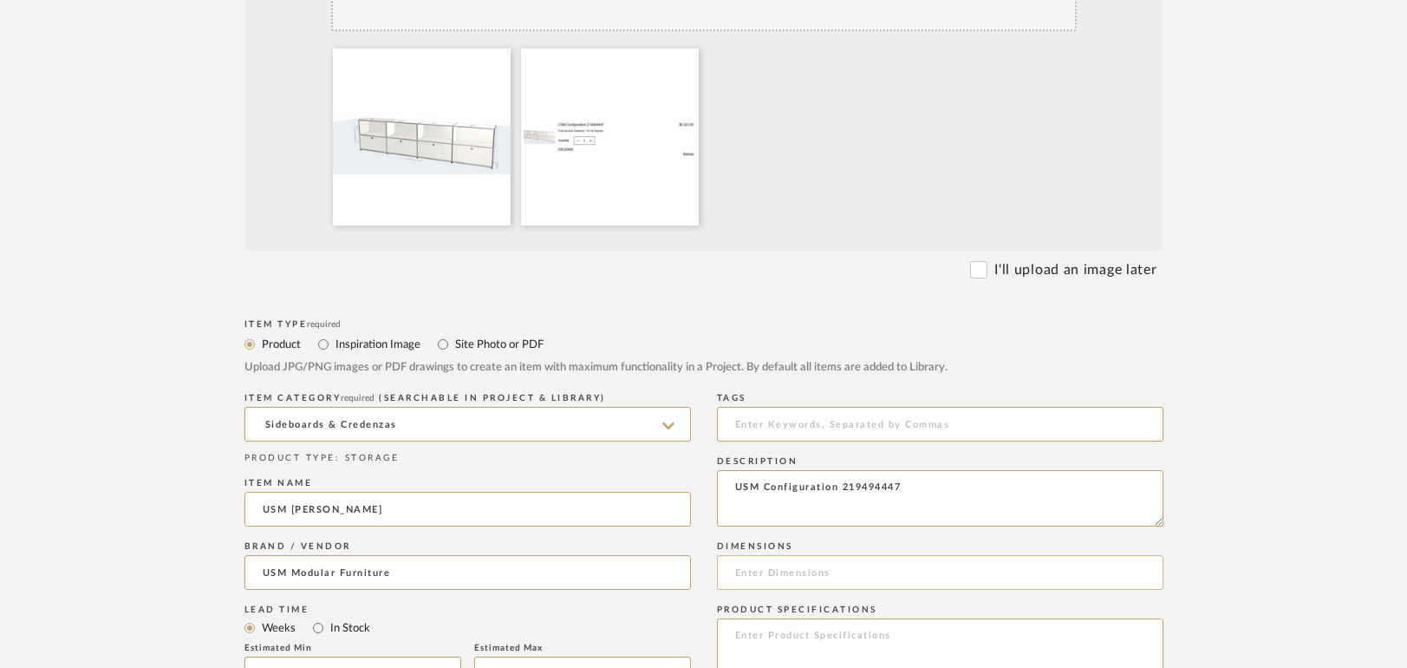
type textarea "USM Configuration 219494447"
click at [810, 555] on input at bounding box center [940, 572] width 447 height 35
type input "30x14x14 each total 6"
click at [764, 618] on textarea at bounding box center [940, 654] width 447 height 72
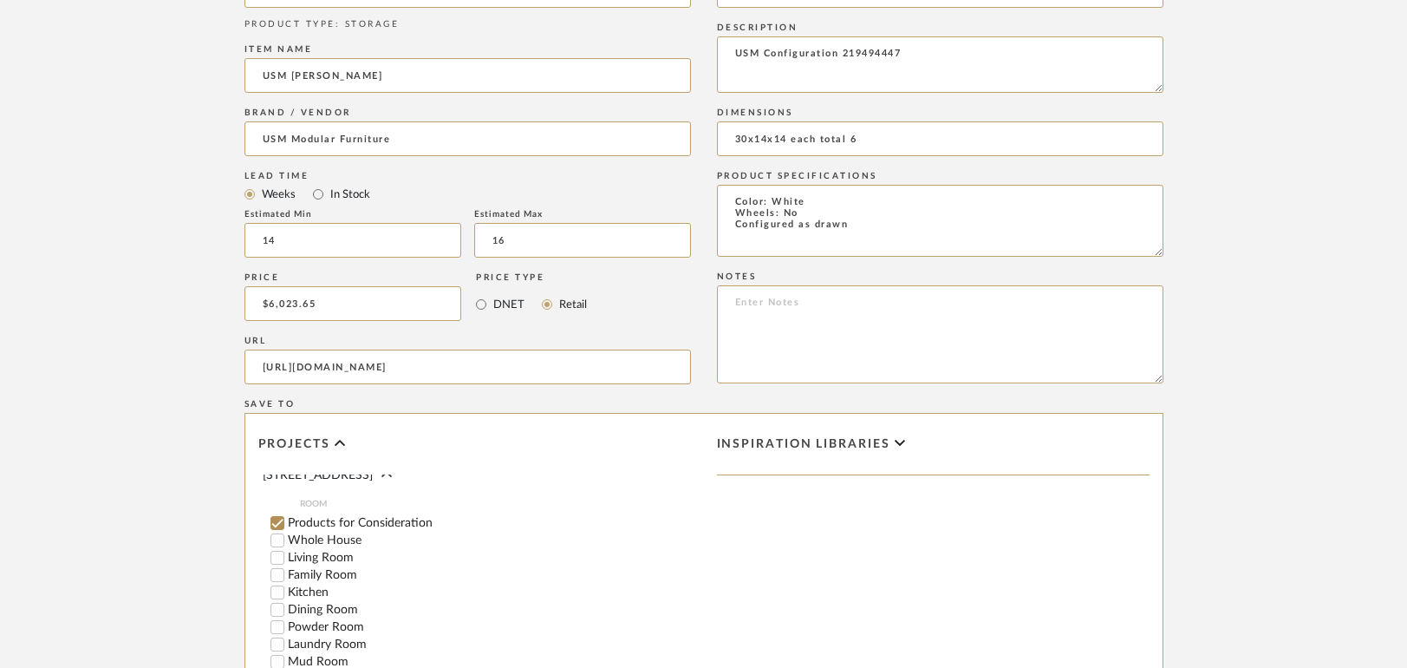
scroll to position [173, 0]
type textarea "Color: White Wheels: No Configured as drawn"
click at [284, 513] on input "Products for Consideration" at bounding box center [277, 521] width 17 height 17
click at [280, 565] on input "Family Room" at bounding box center [277, 573] width 17 height 17
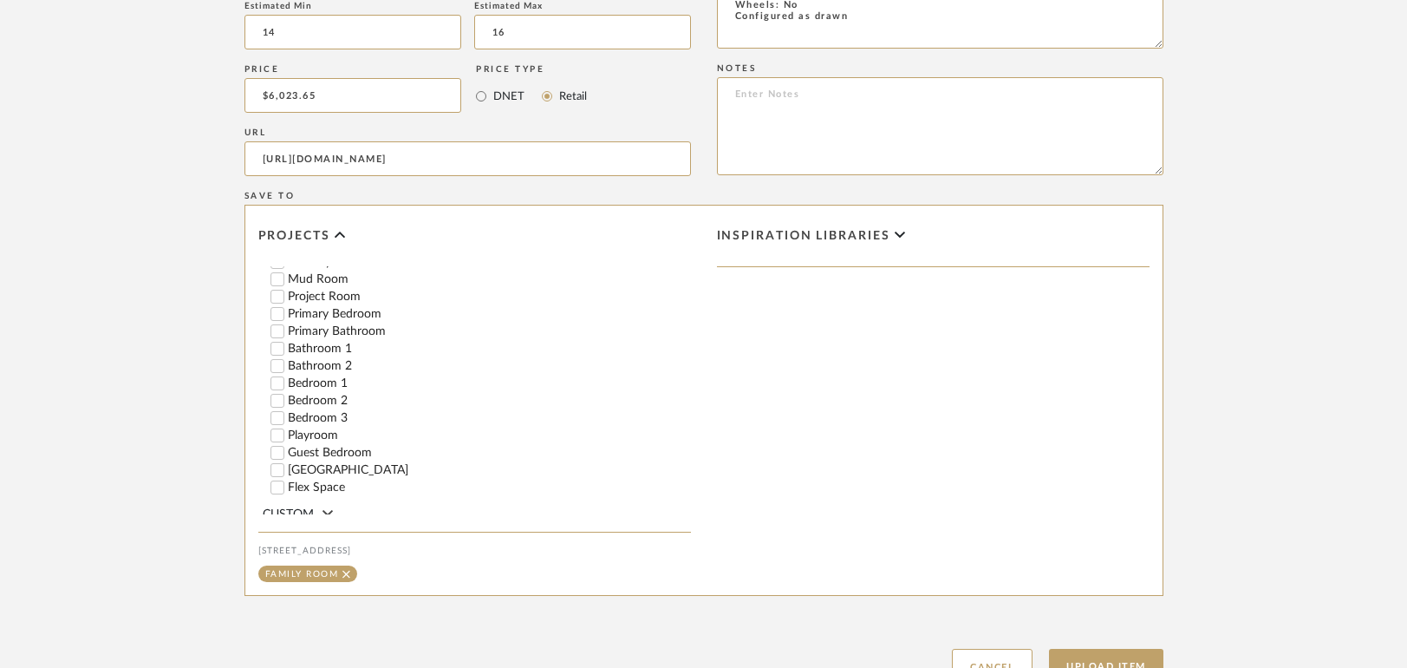
scroll to position [1250, 0]
click at [1081, 647] on button "Upload Item" at bounding box center [1106, 665] width 114 height 36
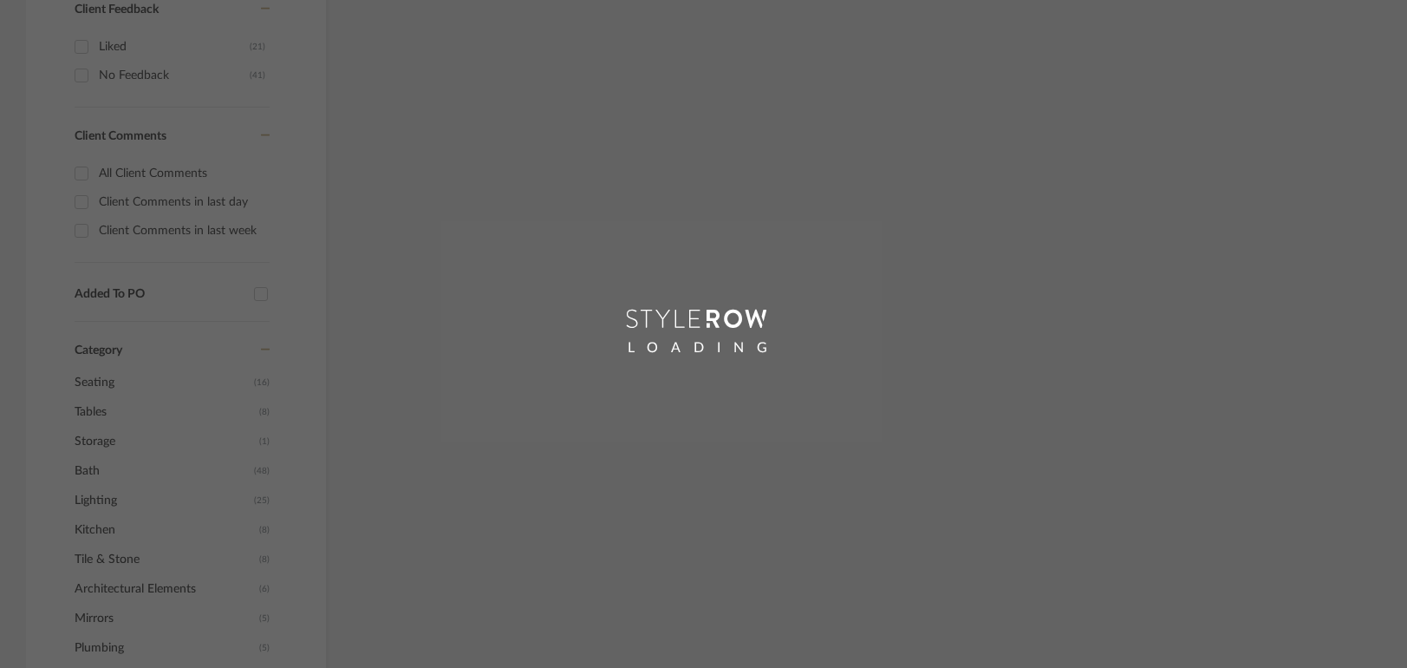
scroll to position [624, 0]
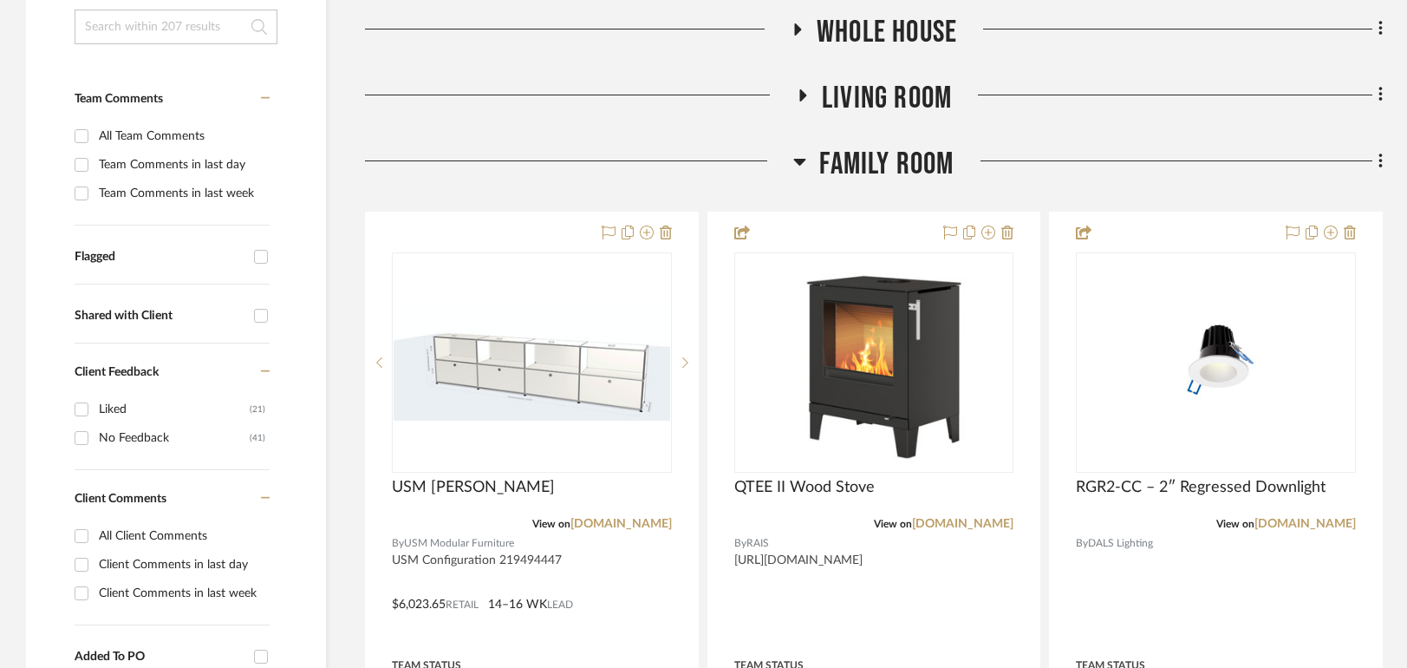
scroll to position [539, 0]
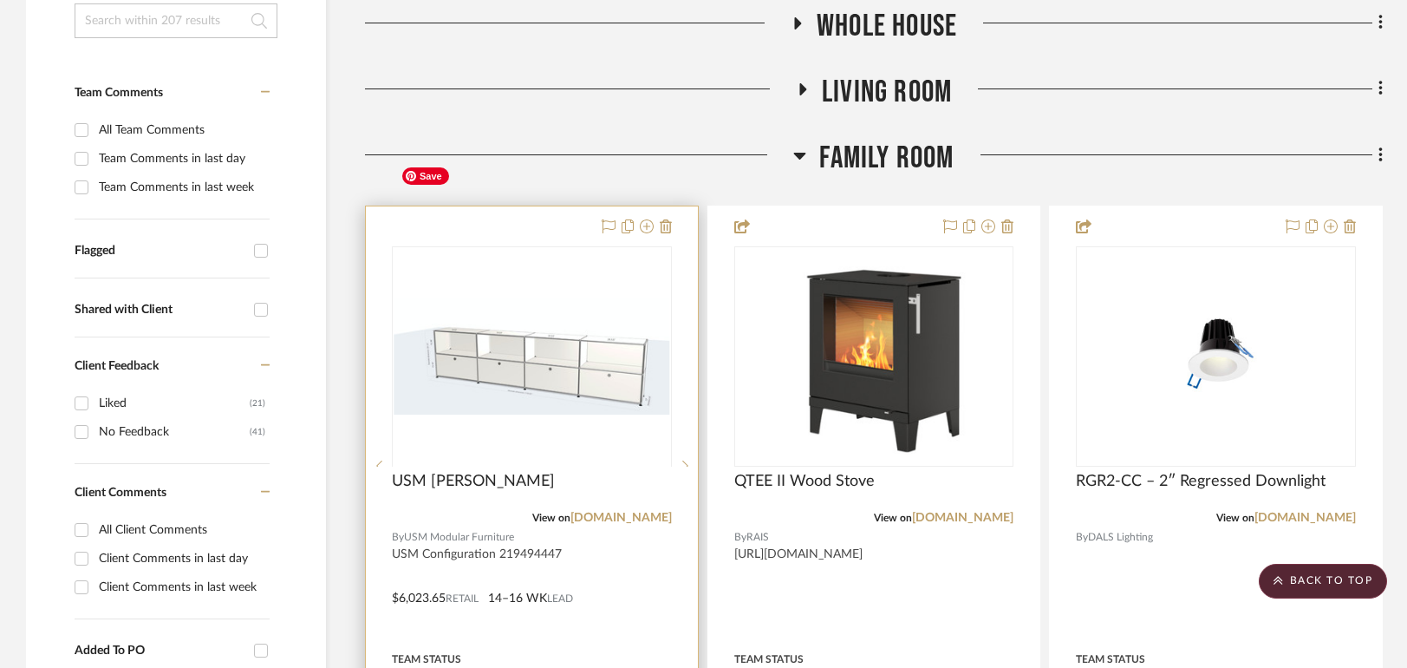
click at [532, 246] on div at bounding box center [532, 465] width 280 height 439
click at [532, 298] on img "0" at bounding box center [532, 356] width 277 height 117
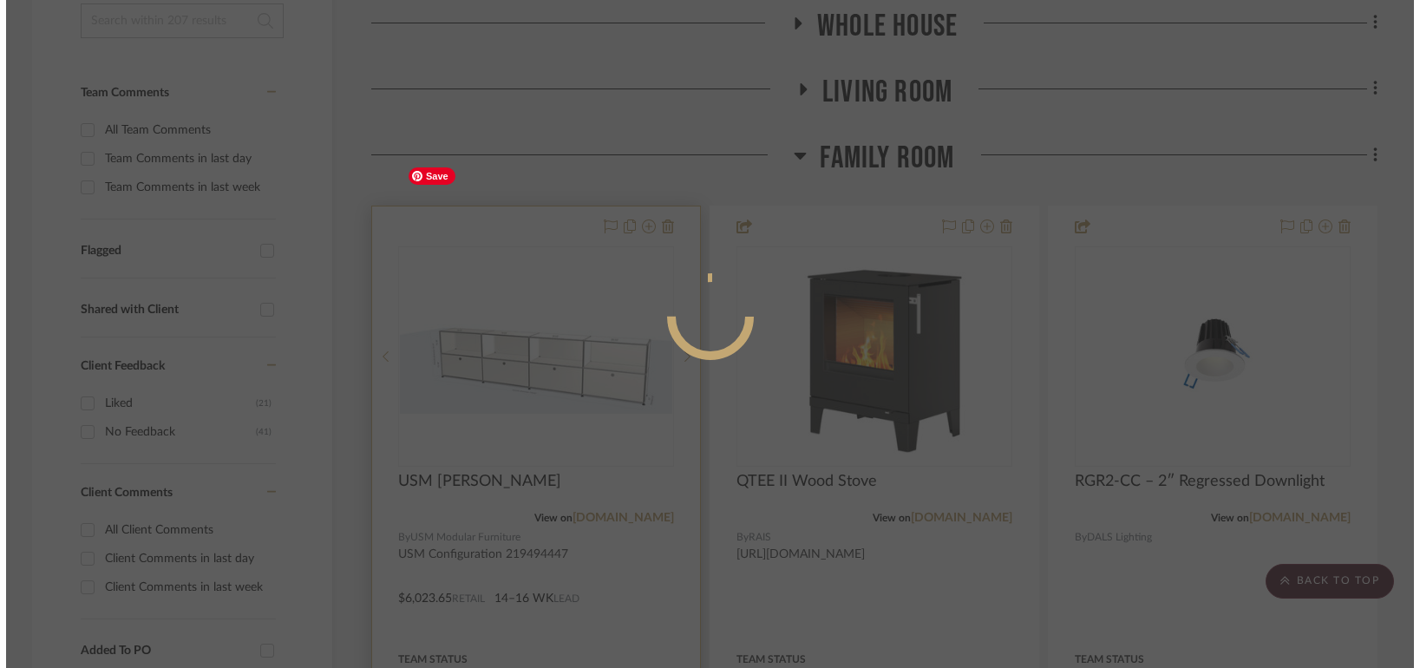
scroll to position [0, 0]
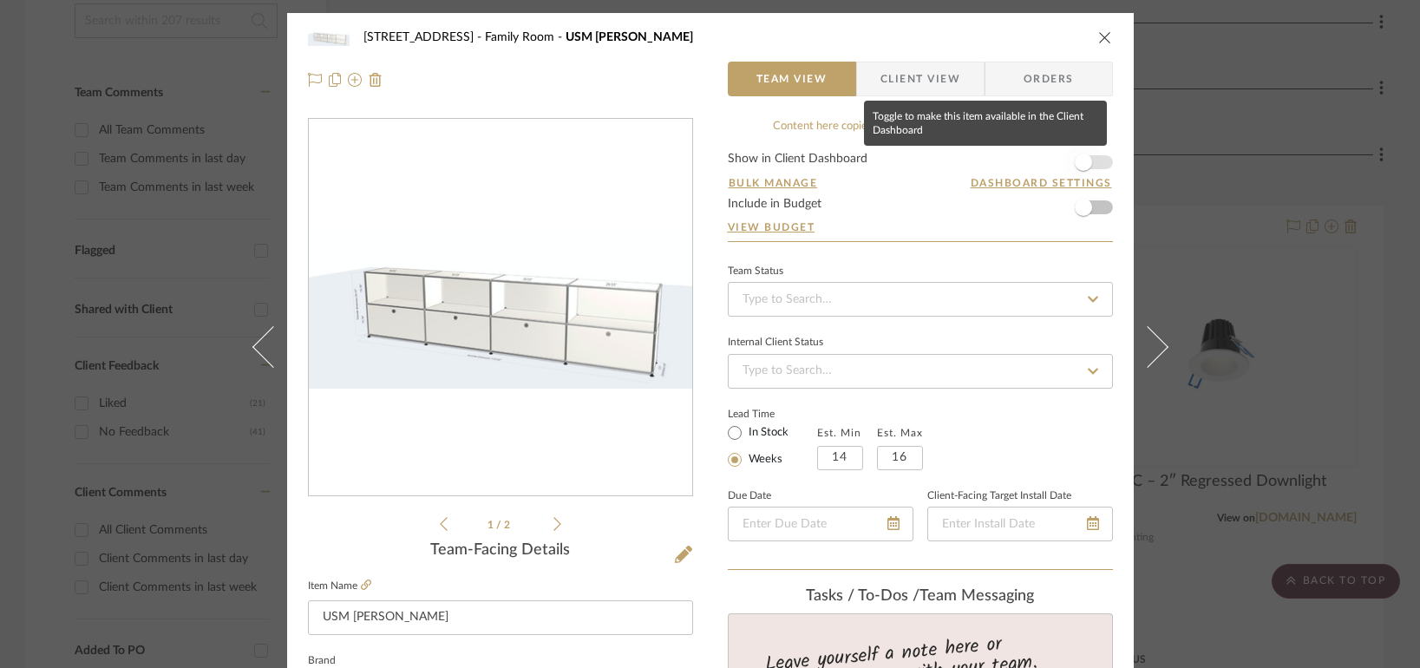
click at [1092, 165] on span "button" at bounding box center [1083, 162] width 38 height 38
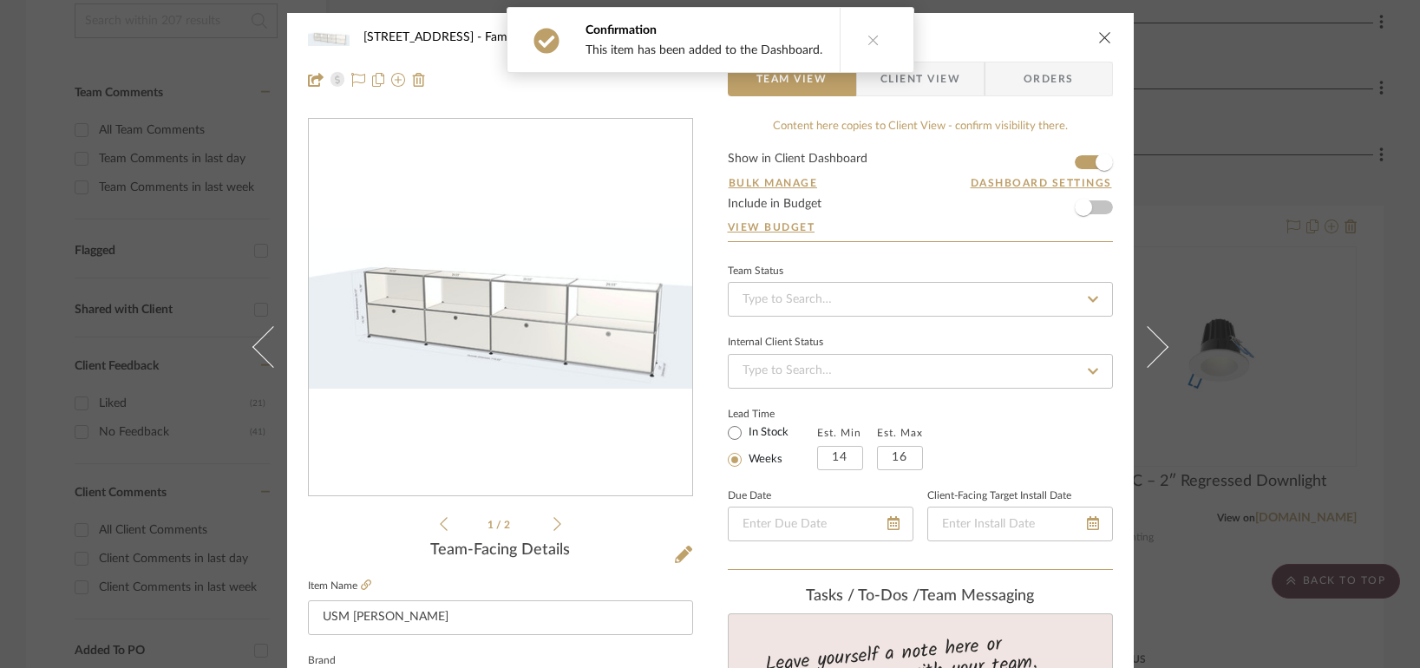
click at [945, 75] on span "Client View" at bounding box center [920, 79] width 80 height 35
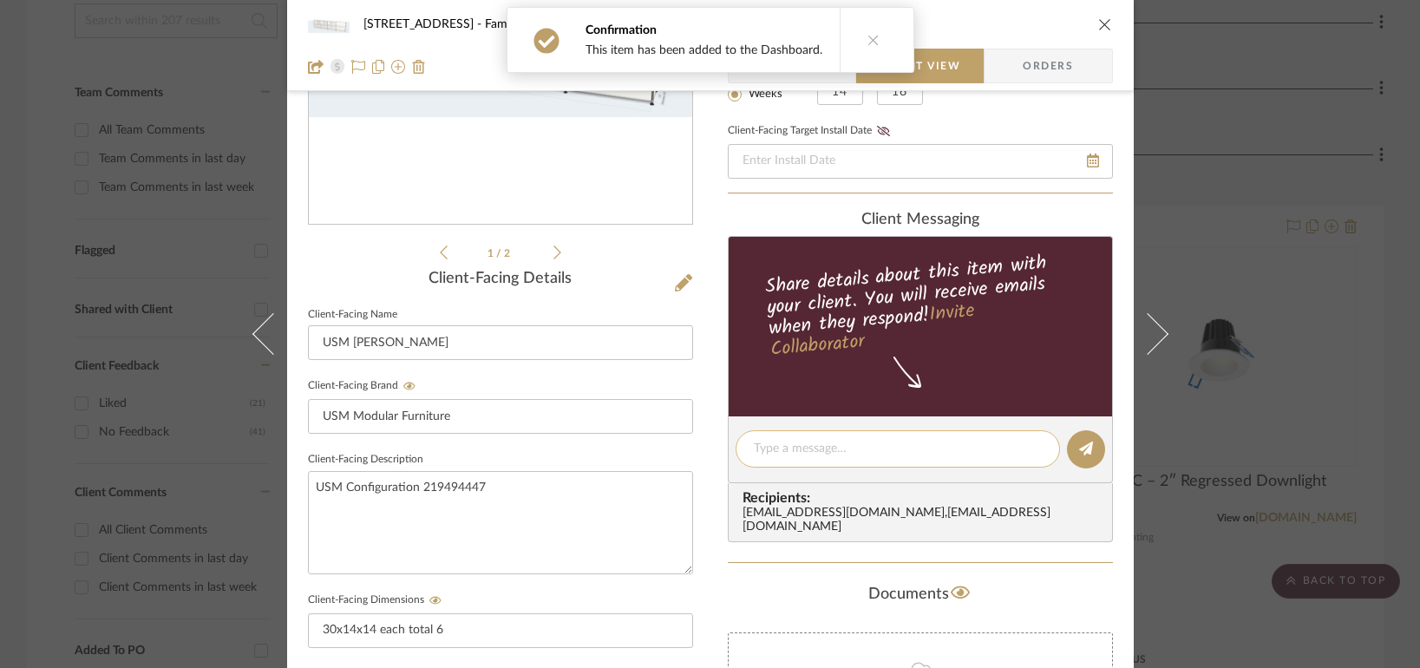
scroll to position [260, 0]
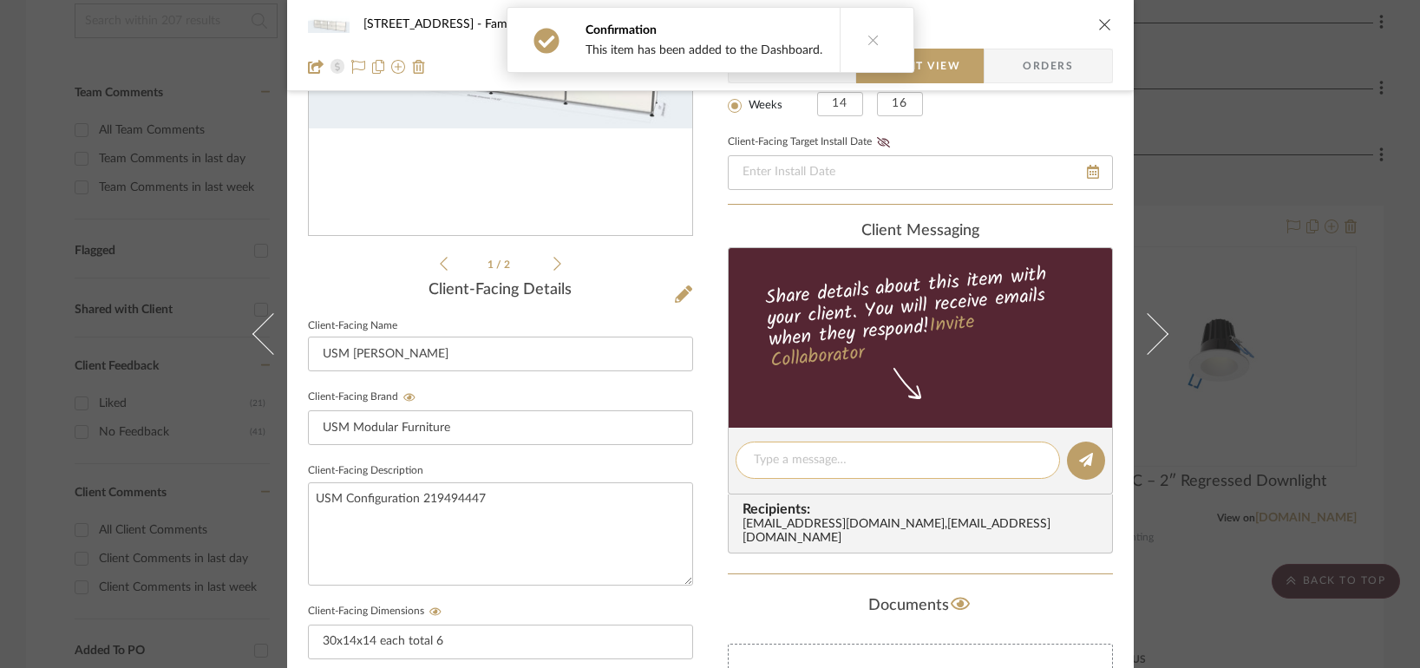
click at [930, 466] on textarea at bounding box center [898, 460] width 288 height 18
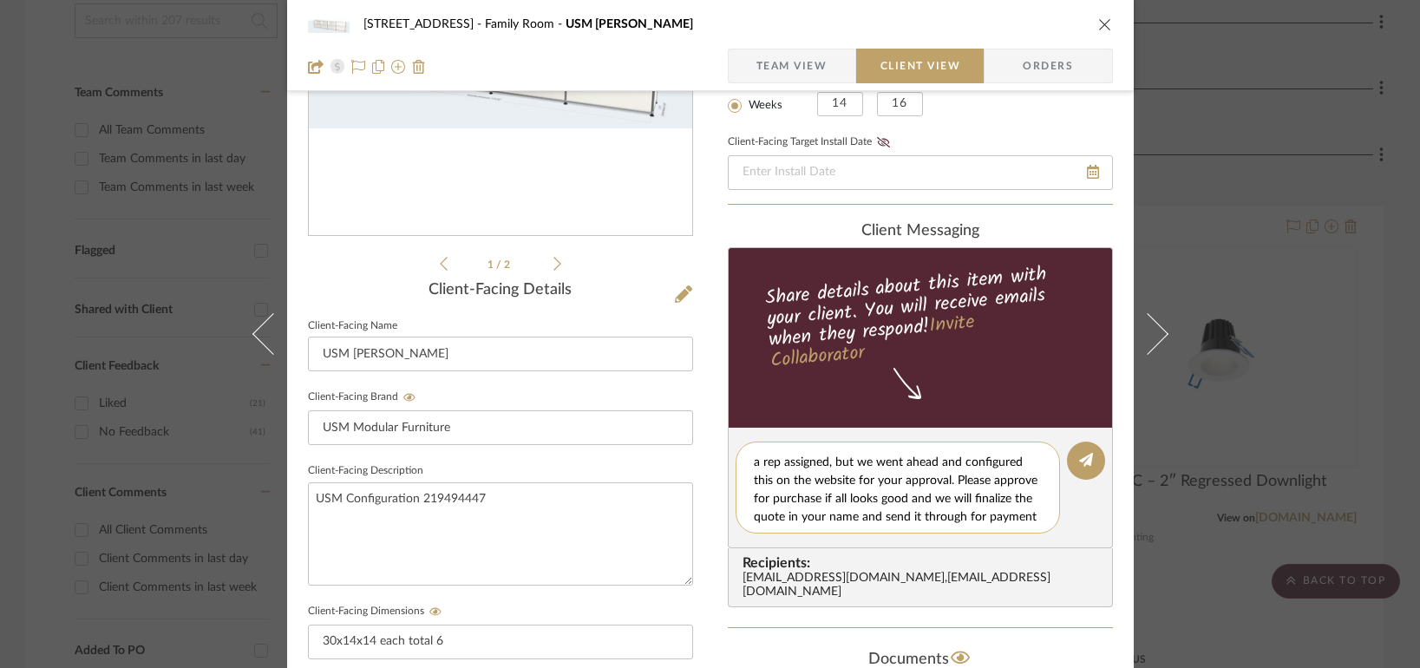
scroll to position [52, 0]
type textarea "Hi [PERSON_NAME], Sorry for the delay! We are still waiting on our trade applic…"
click at [1079, 466] on icon at bounding box center [1086, 460] width 14 height 14
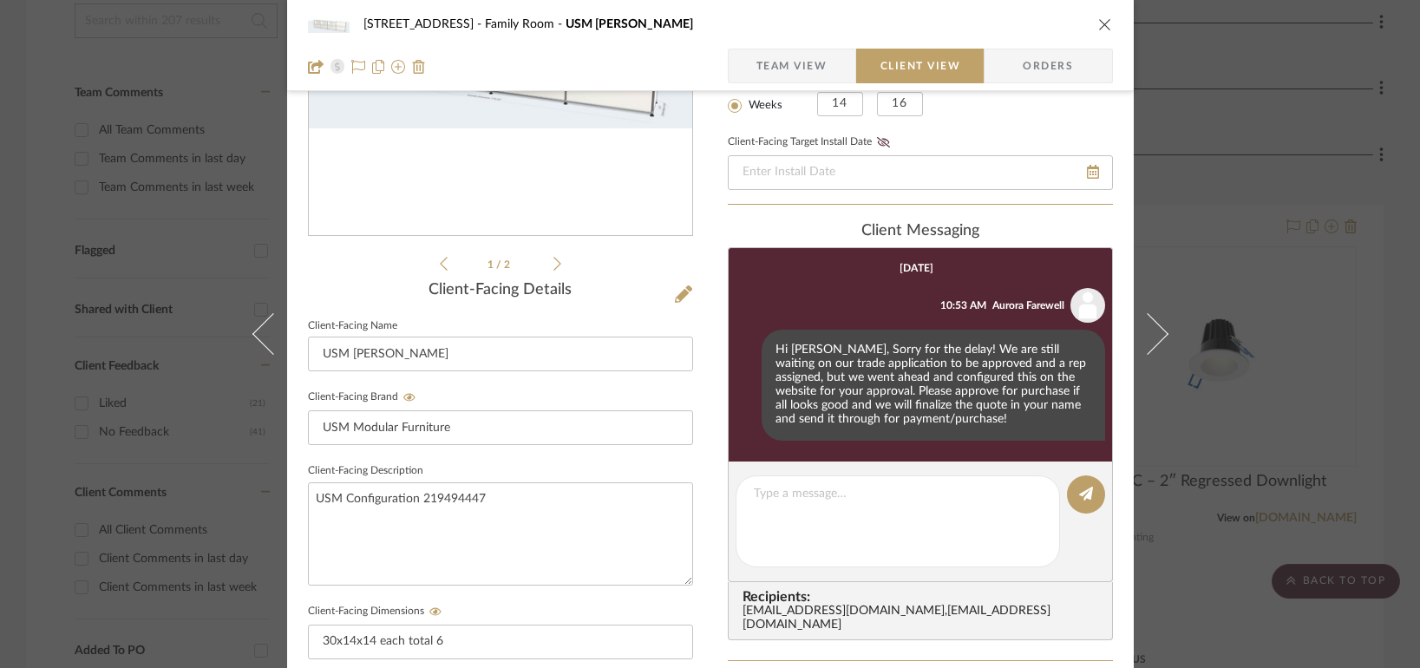
scroll to position [0, 0]
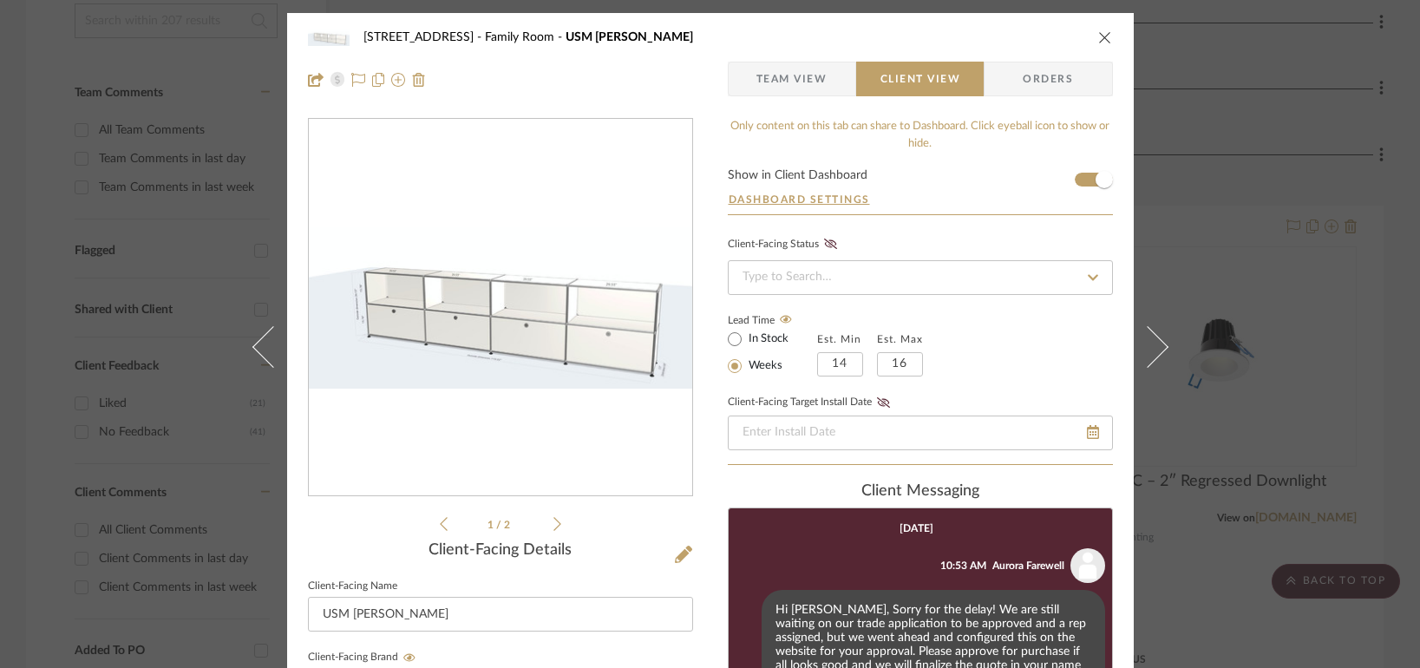
click at [553, 524] on icon at bounding box center [557, 524] width 8 height 16
